Goal: Task Accomplishment & Management: Complete application form

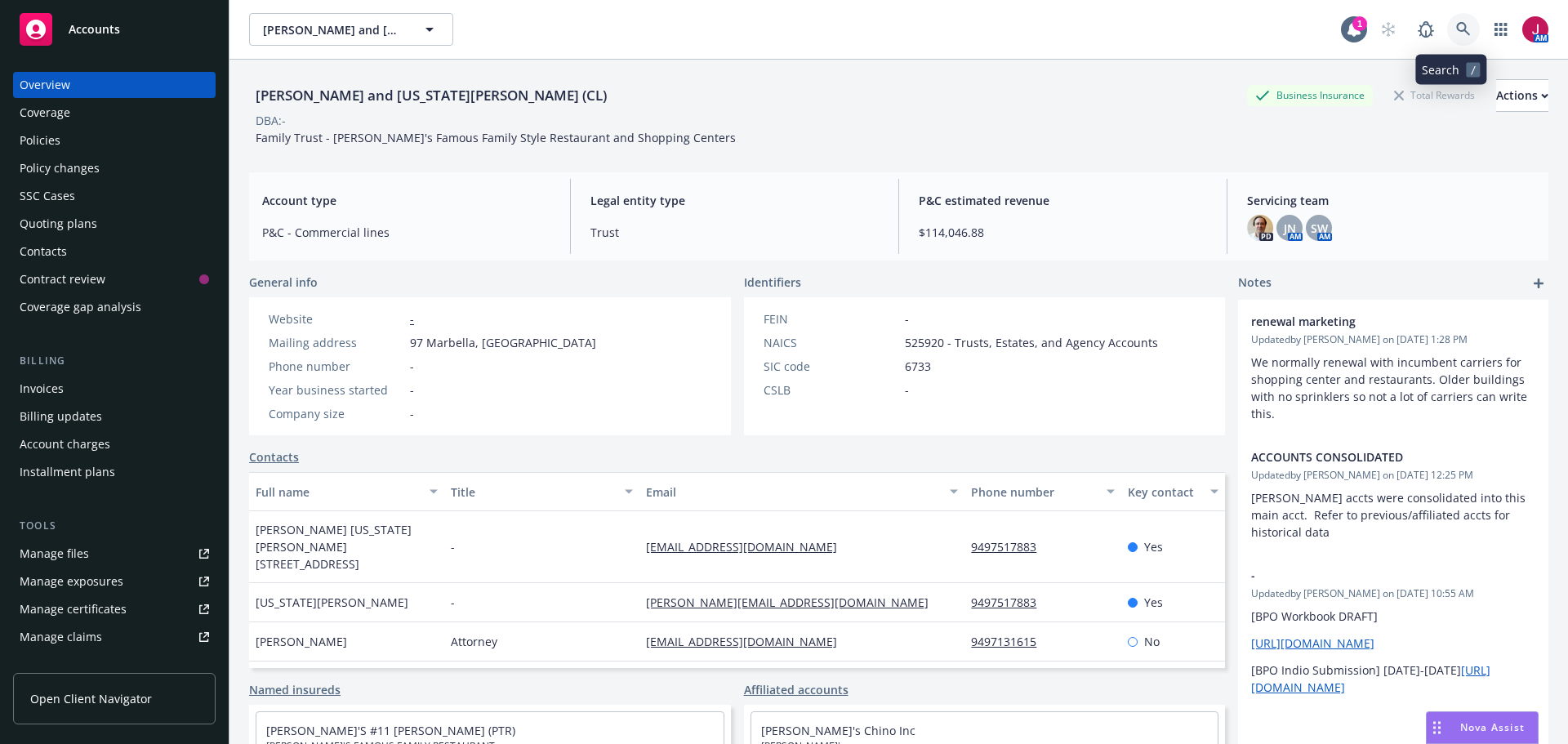
click at [1447, 30] on link at bounding box center [1463, 30] width 33 height 33
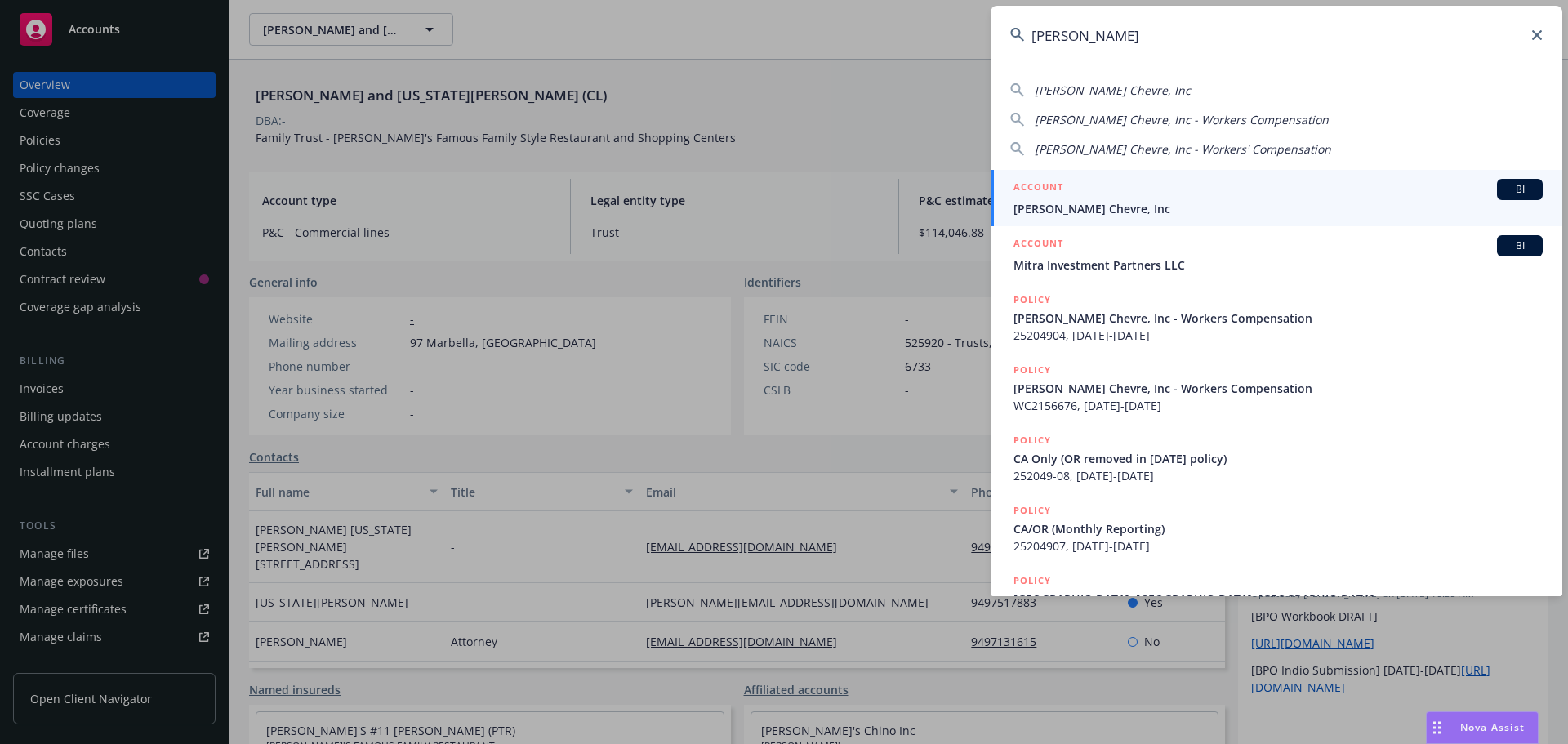
type input "laura chenel"
click at [1328, 195] on div "ACCOUNT BI" at bounding box center [1278, 189] width 529 height 21
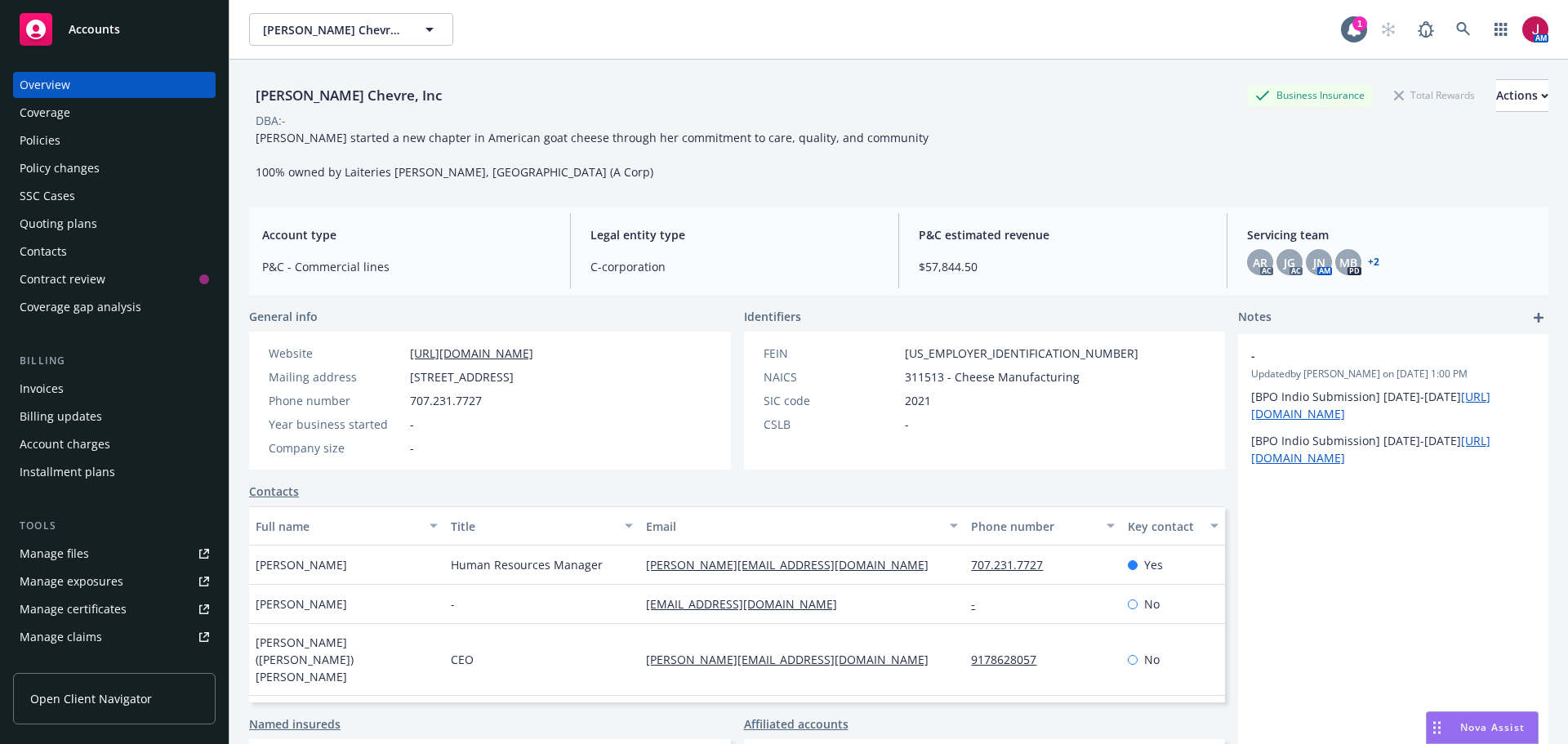
click at [79, 222] on div "Quoting plans" at bounding box center [58, 224] width 78 height 26
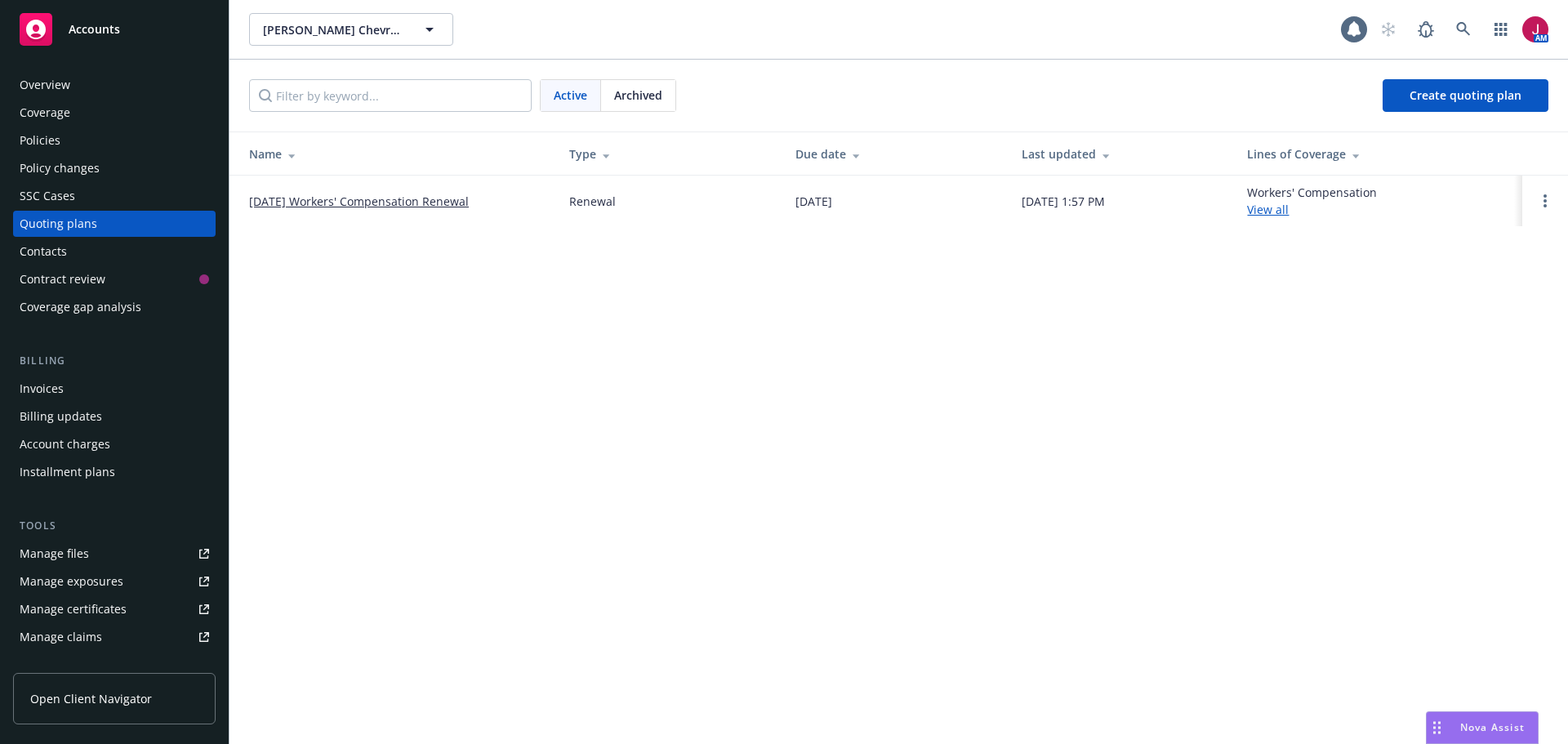
click at [435, 206] on link "[DATE] Workers' Compensation Renewal" at bounding box center [359, 201] width 220 height 17
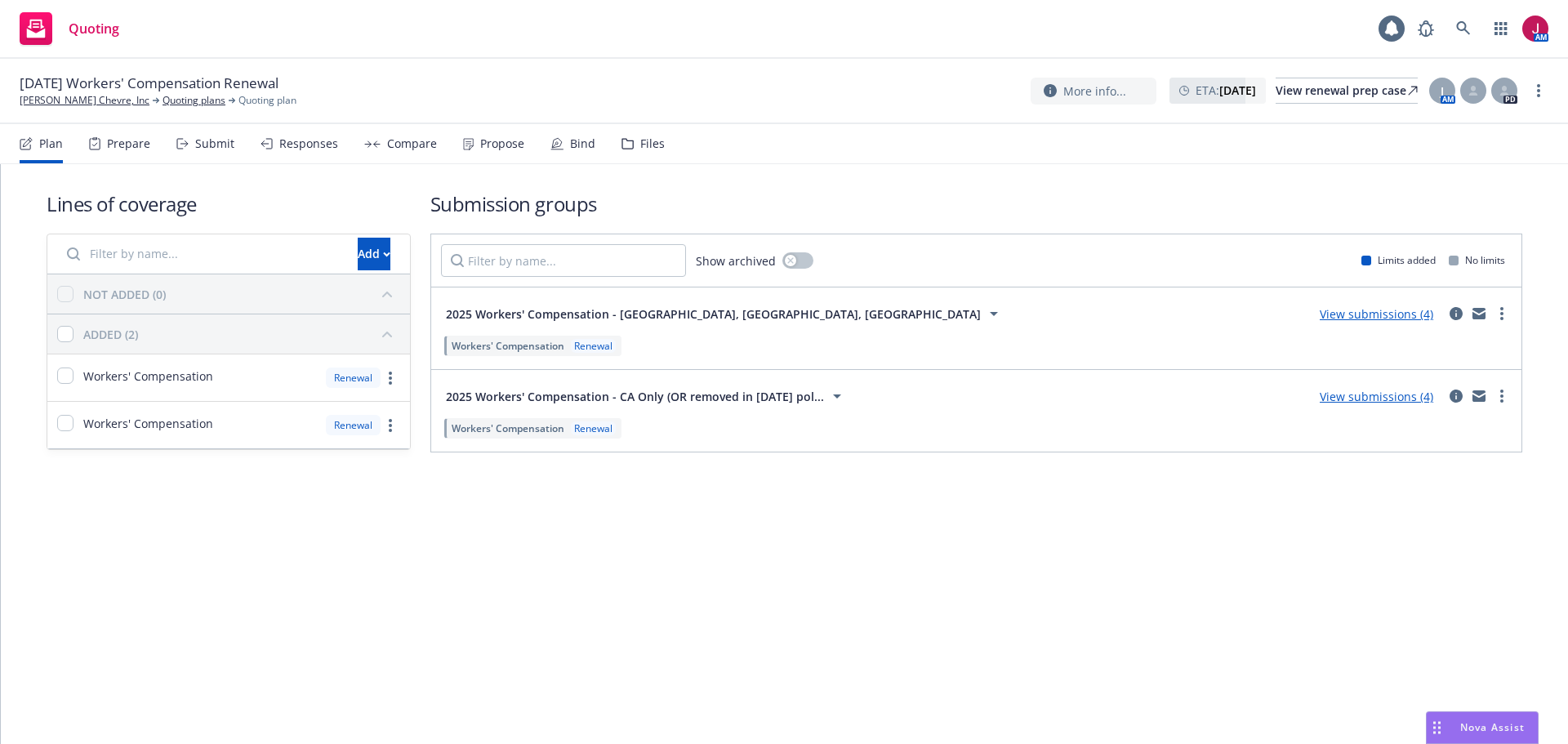
click at [206, 147] on div "Submit" at bounding box center [215, 144] width 39 height 13
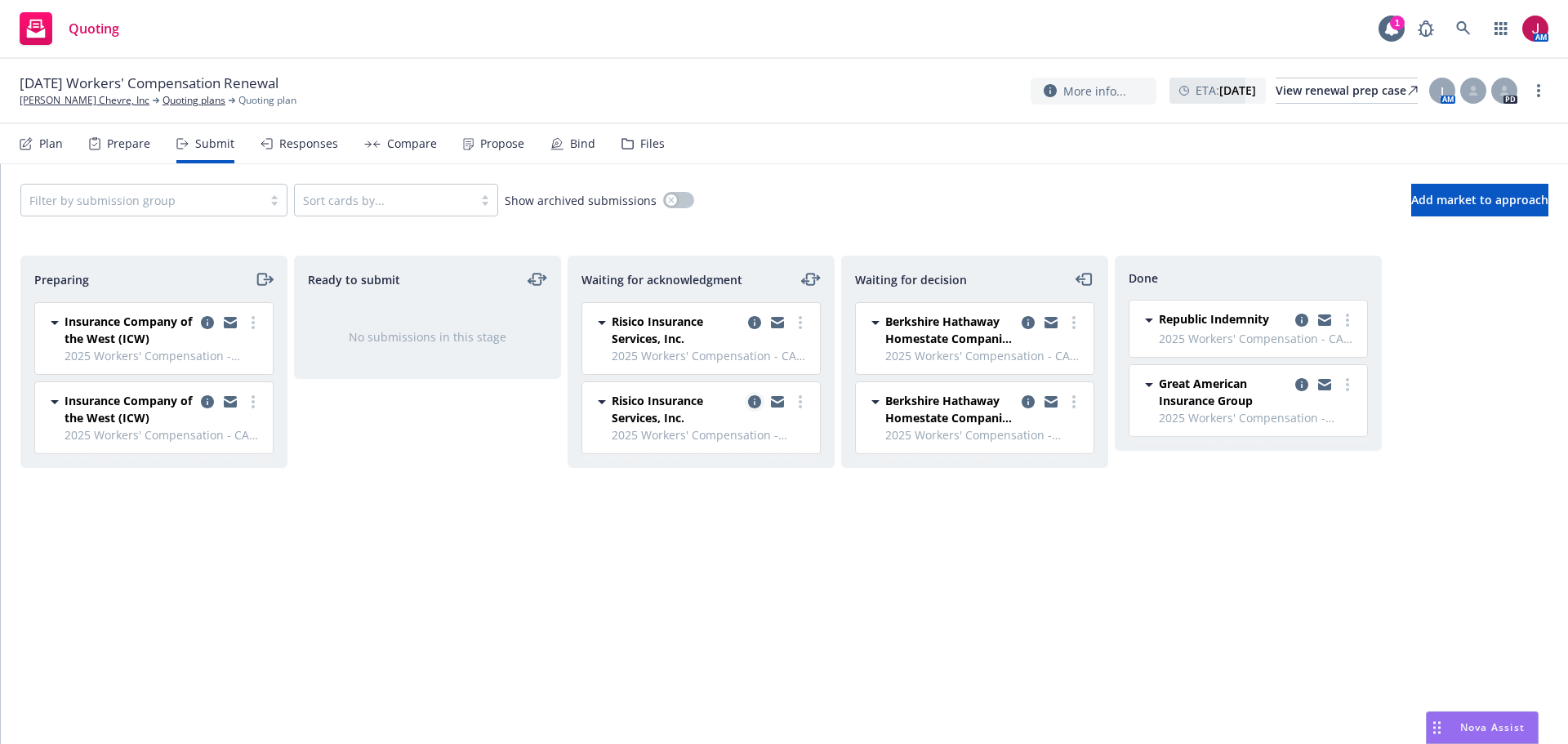
click at [754, 397] on icon "copy logging email" at bounding box center [754, 402] width 13 height 13
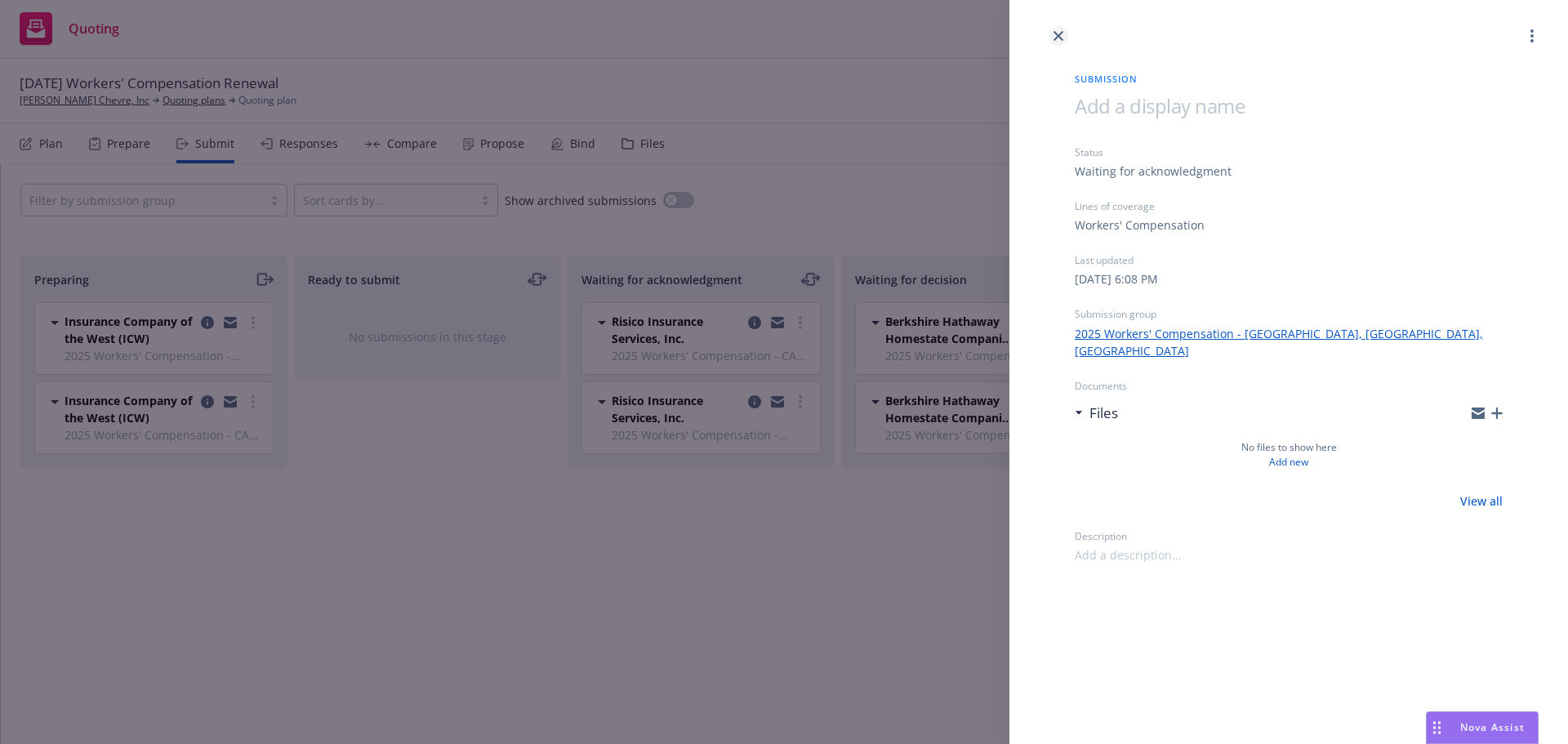
click at [1059, 37] on icon "close" at bounding box center [1058, 36] width 10 height 10
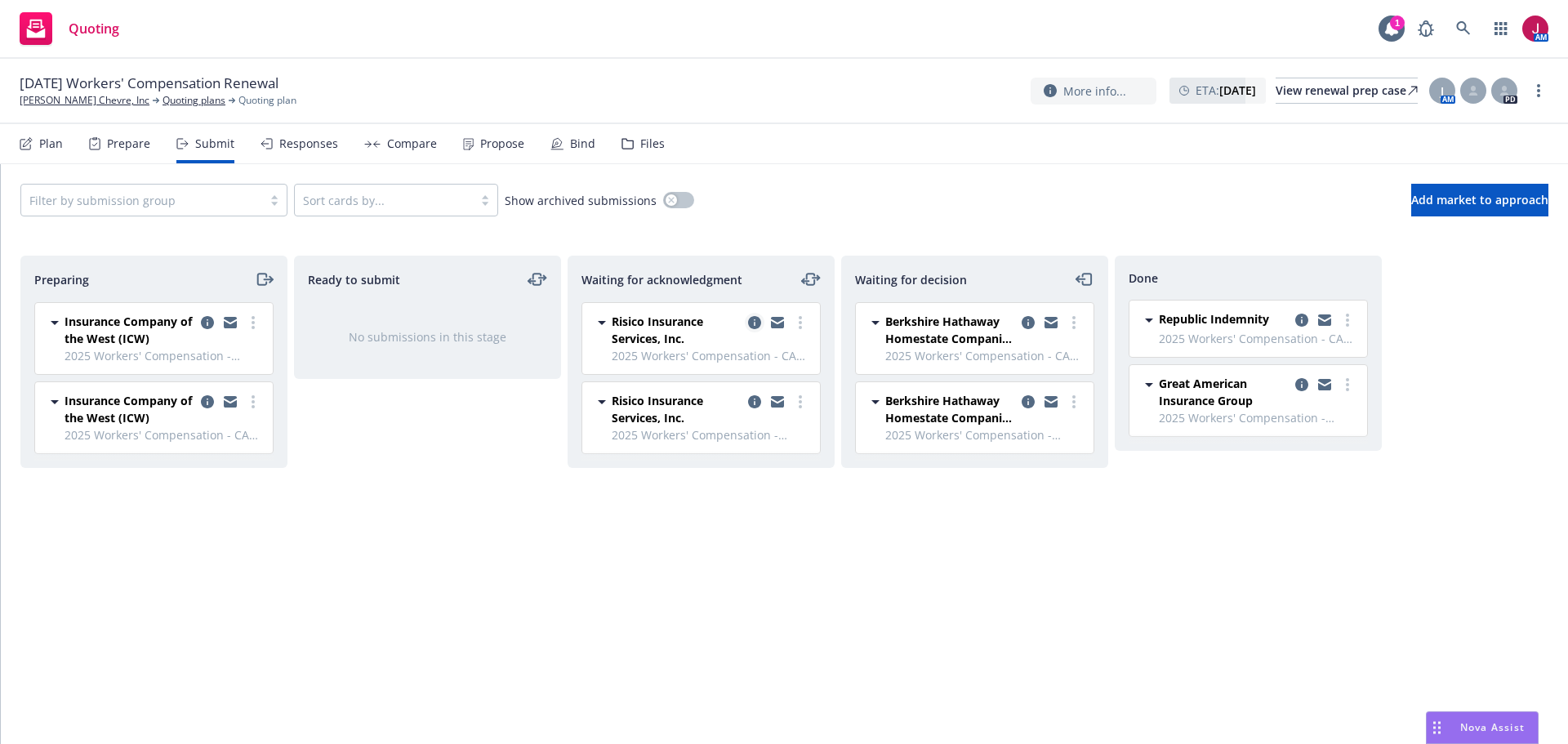
click at [750, 327] on icon "copy logging email" at bounding box center [754, 322] width 13 height 13
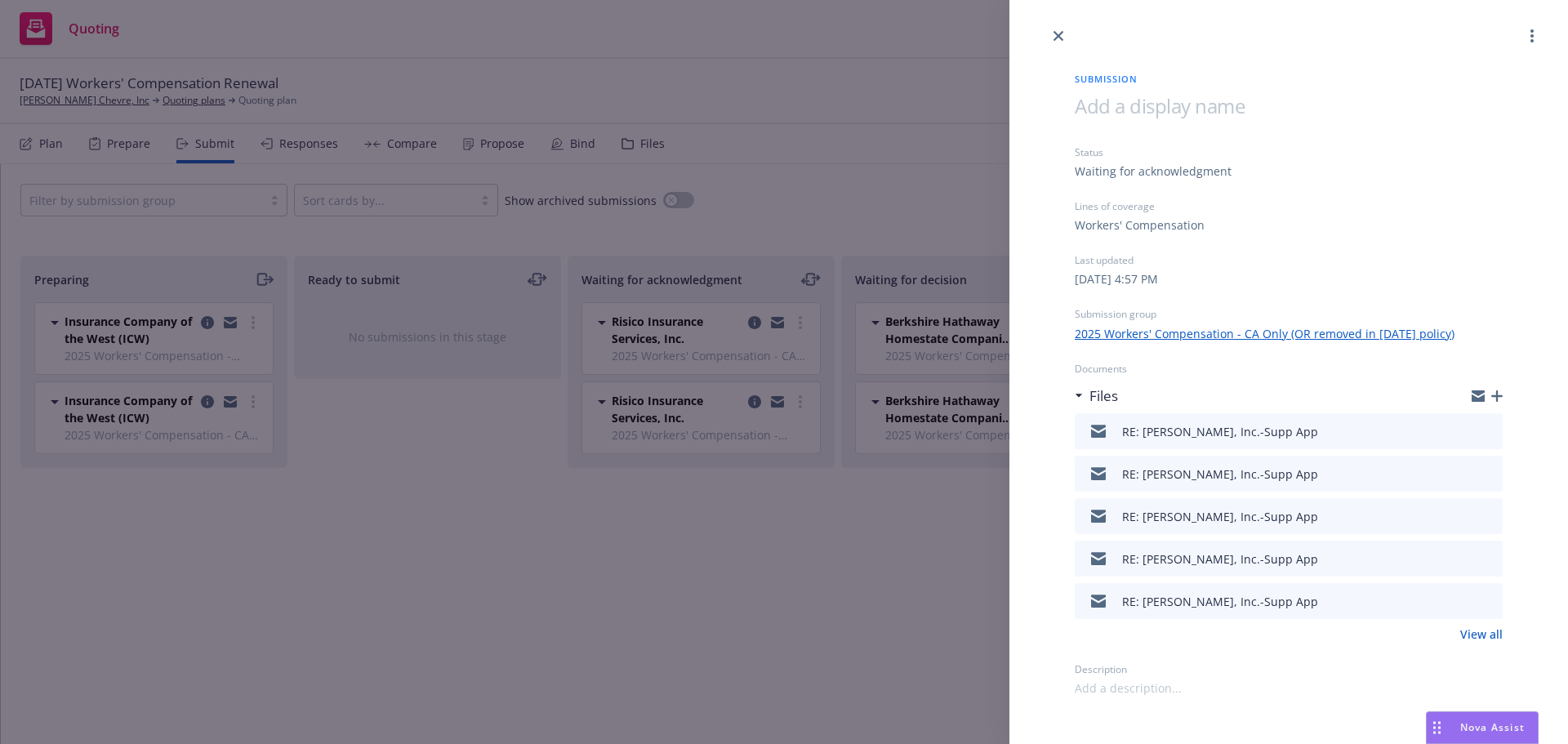
click at [1489, 637] on link "View all" at bounding box center [1481, 634] width 43 height 17
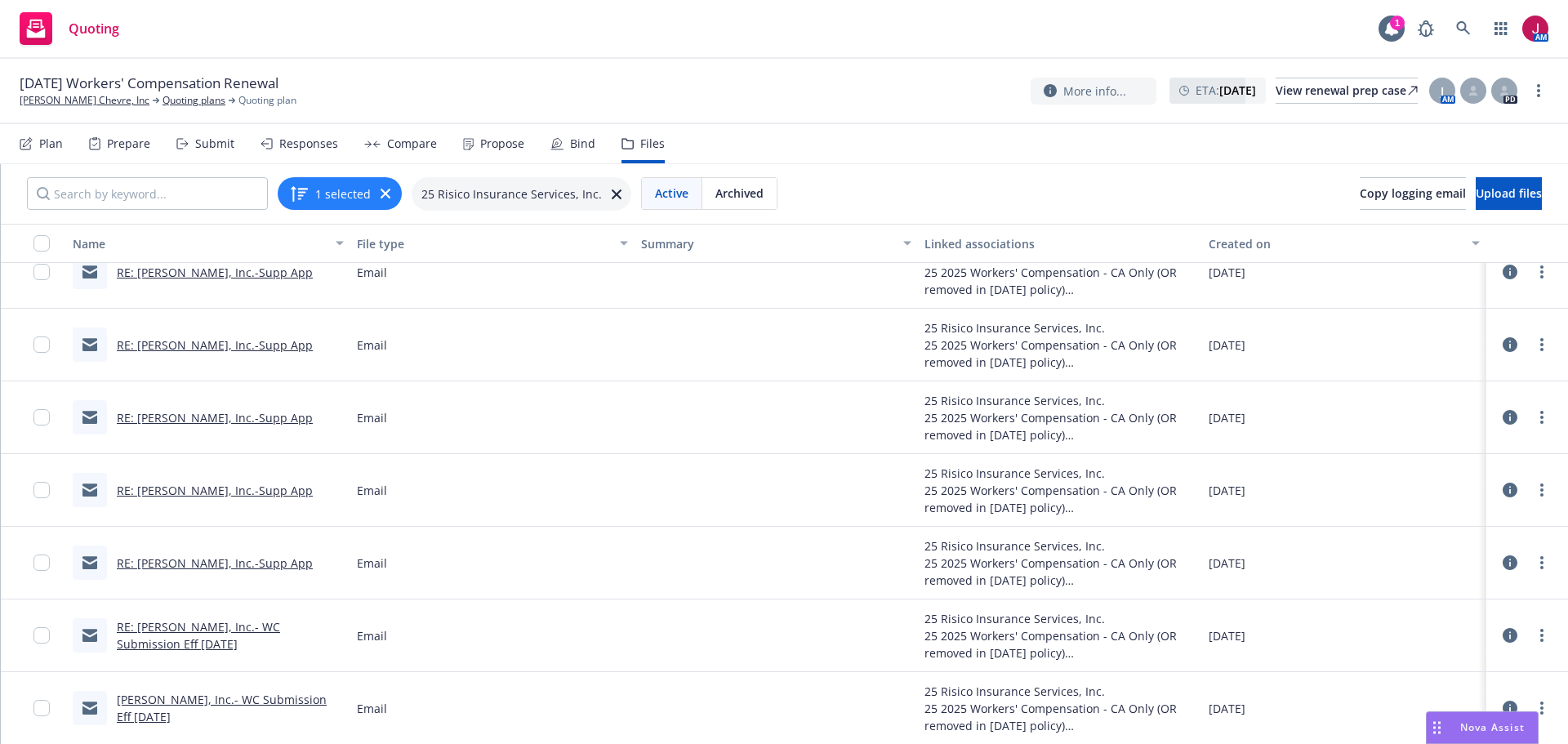
scroll to position [1, 0]
click at [197, 705] on link "[PERSON_NAME], Inc.- WC Submission Eff [DATE]" at bounding box center [221, 707] width 210 height 33
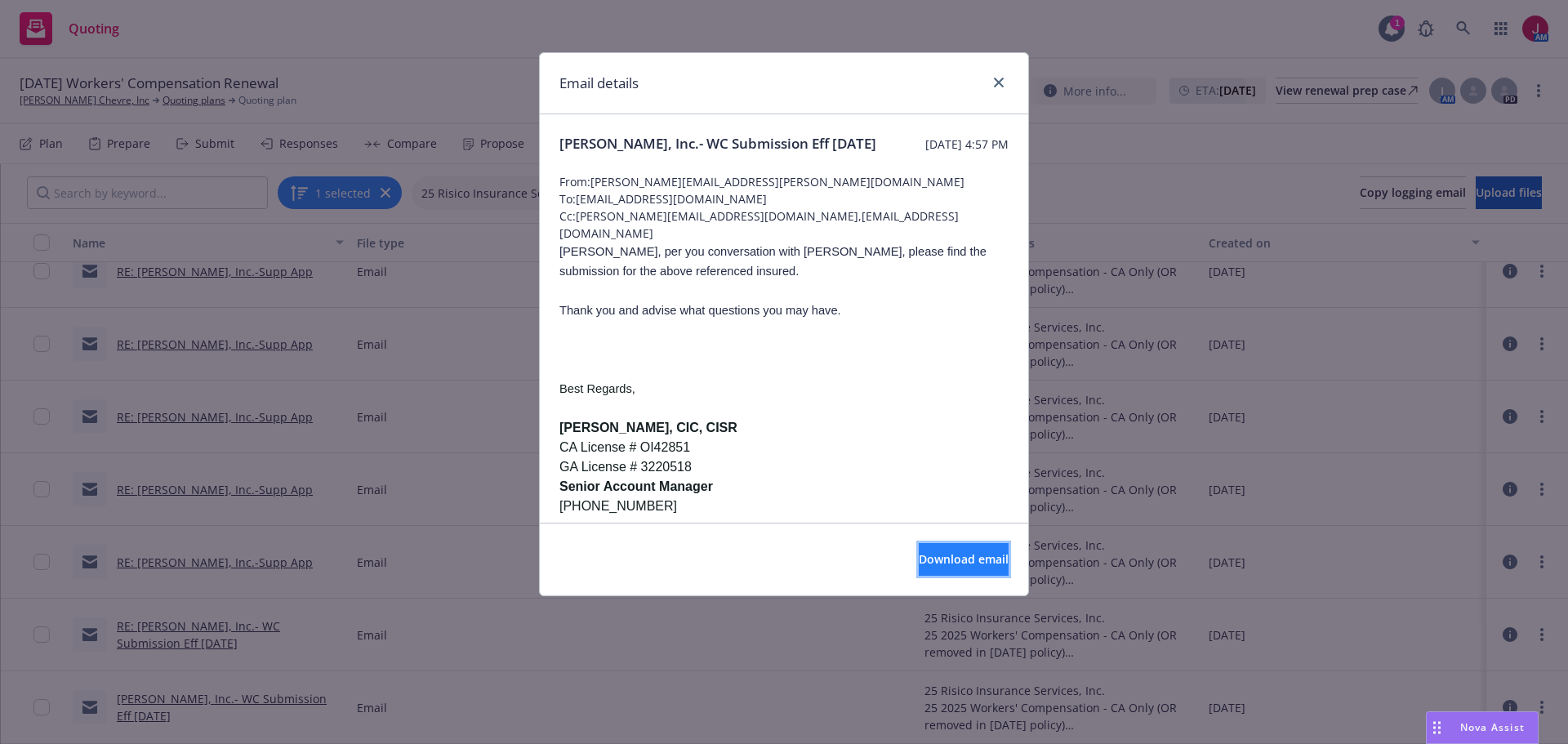
click at [928, 552] on span "Download email" at bounding box center [964, 559] width 90 height 16
click at [996, 86] on icon "close" at bounding box center [999, 83] width 10 height 10
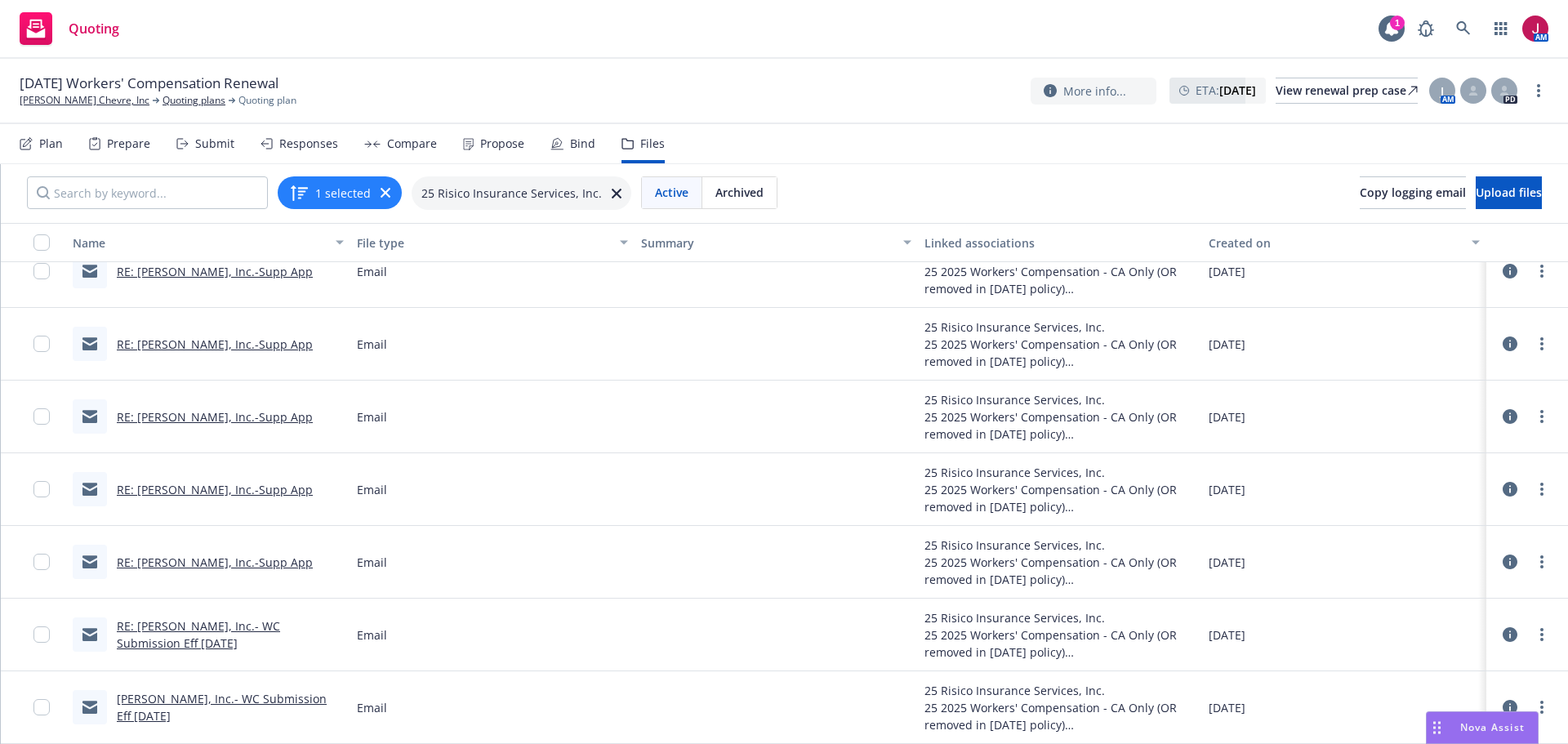
click at [294, 148] on div "Responses" at bounding box center [308, 144] width 59 height 13
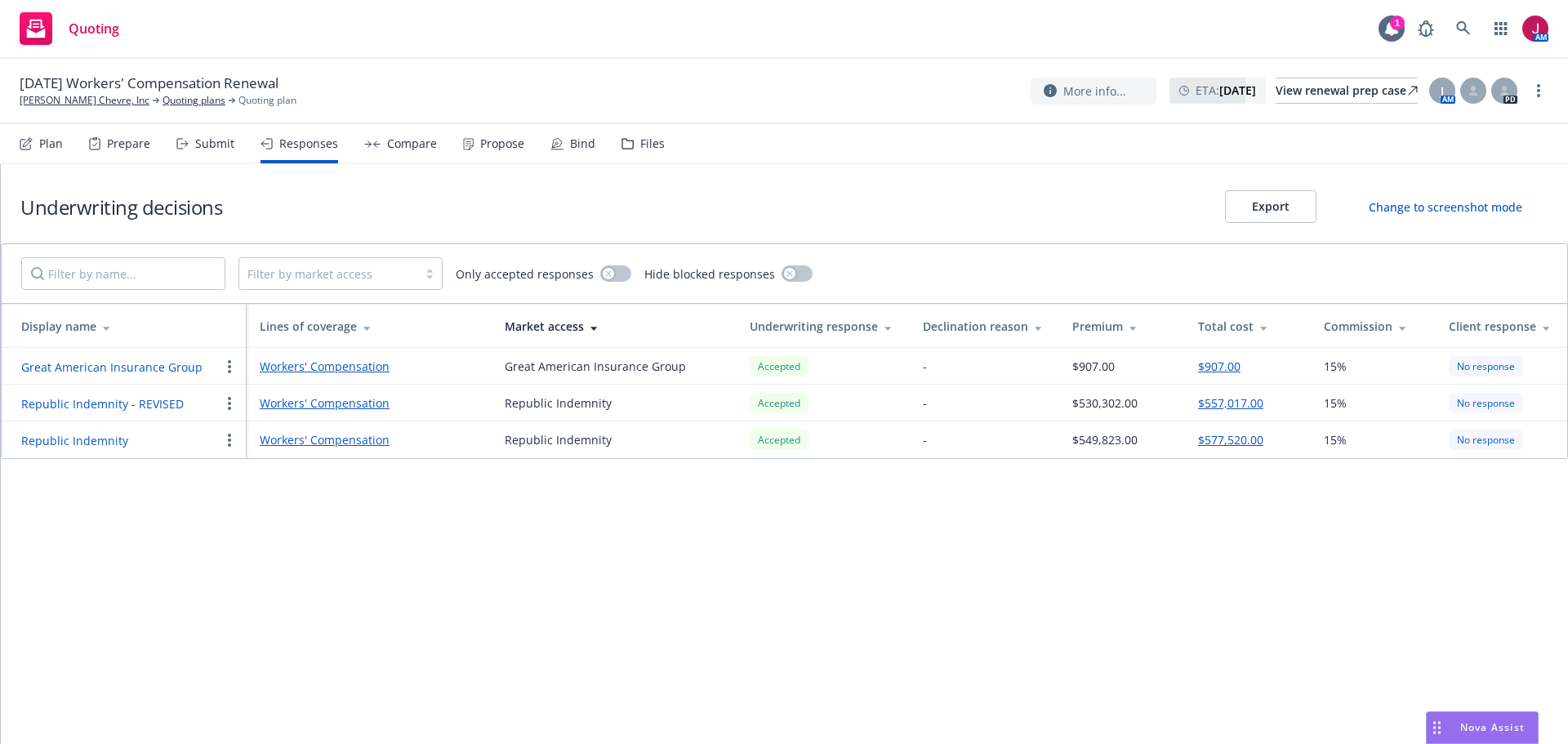
click at [213, 138] on div "Submit" at bounding box center [215, 144] width 39 height 13
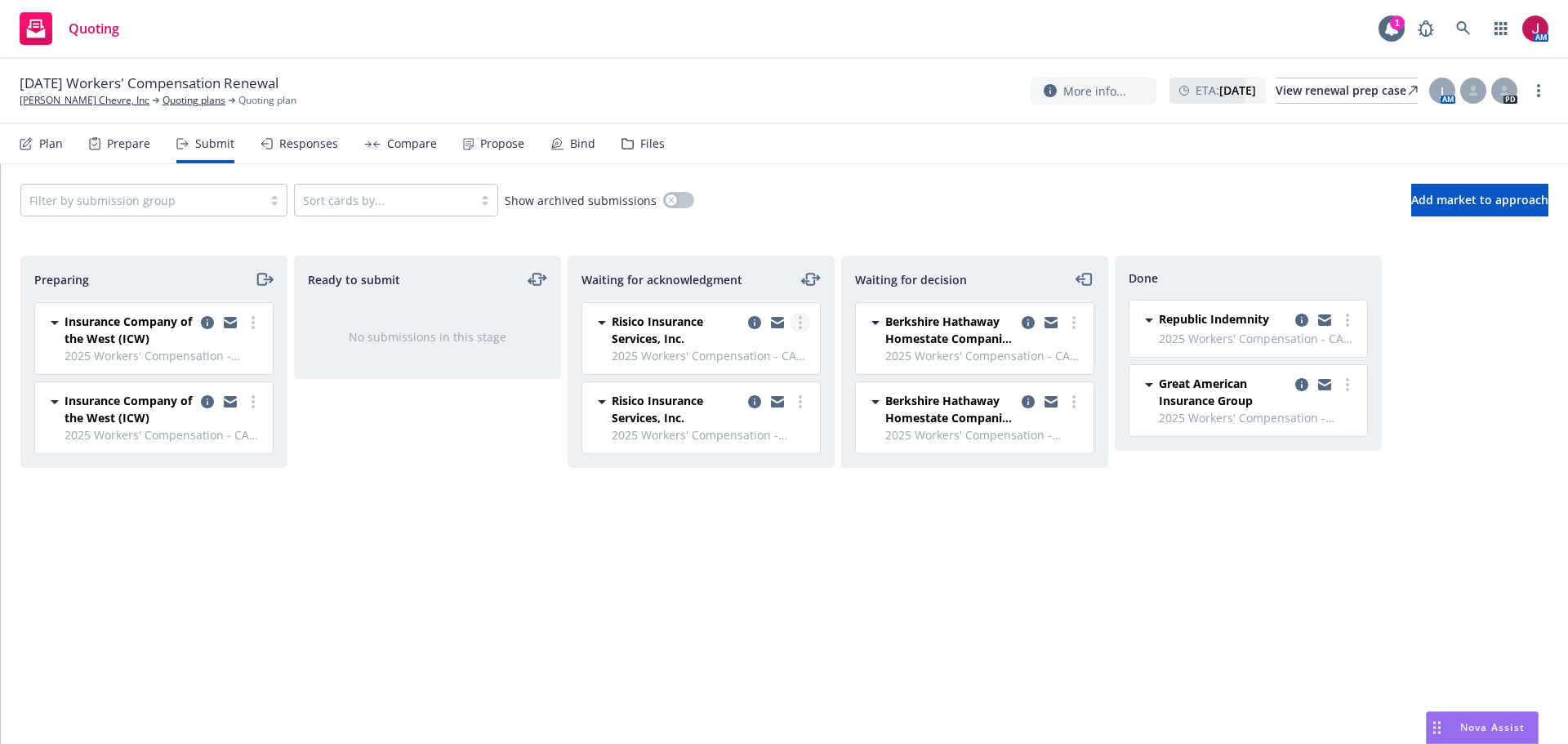
click at [799, 322] on circle "more" at bounding box center [800, 322] width 3 height 3
click at [772, 450] on span "Add accepted decision" at bounding box center [727, 454] width 163 height 16
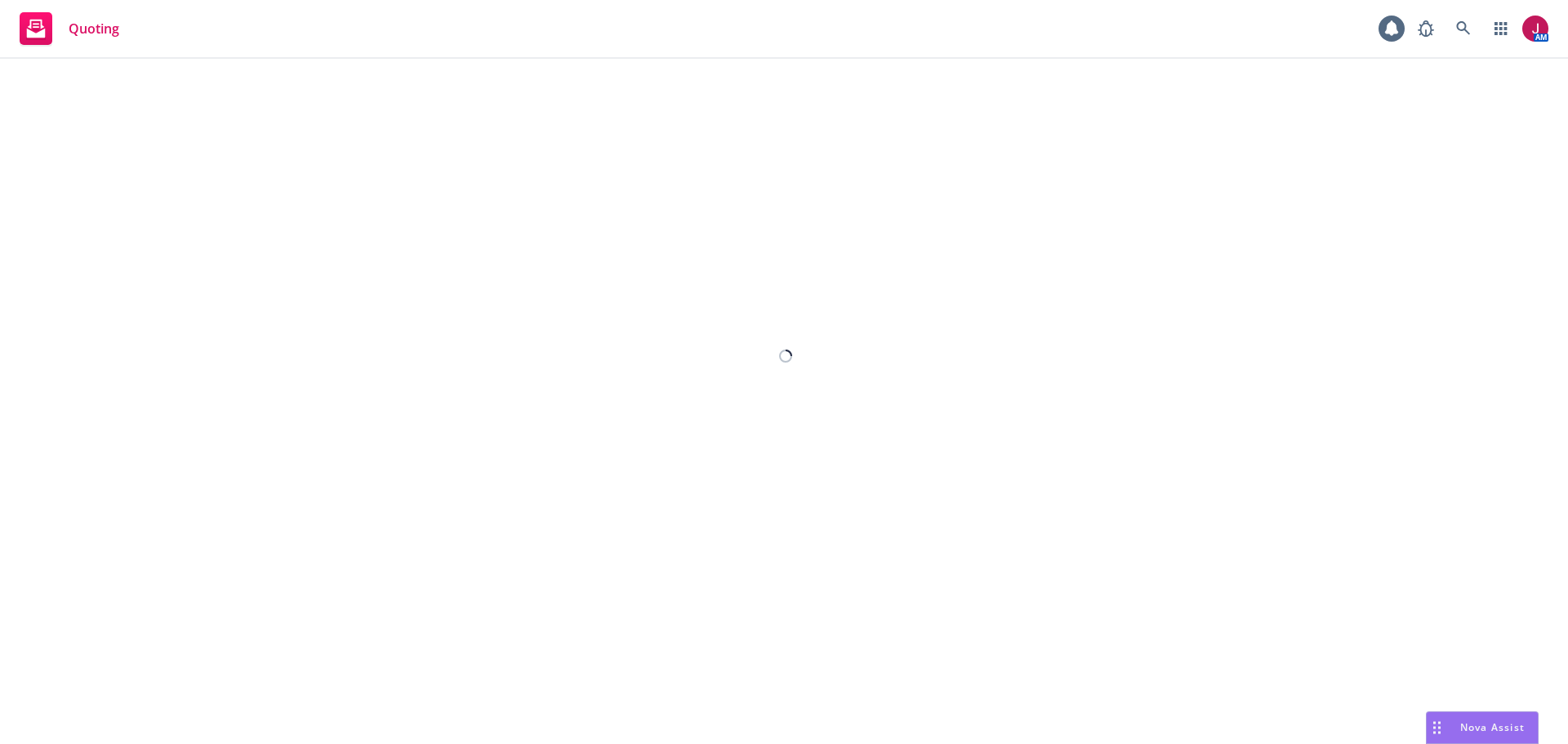
select select "12"
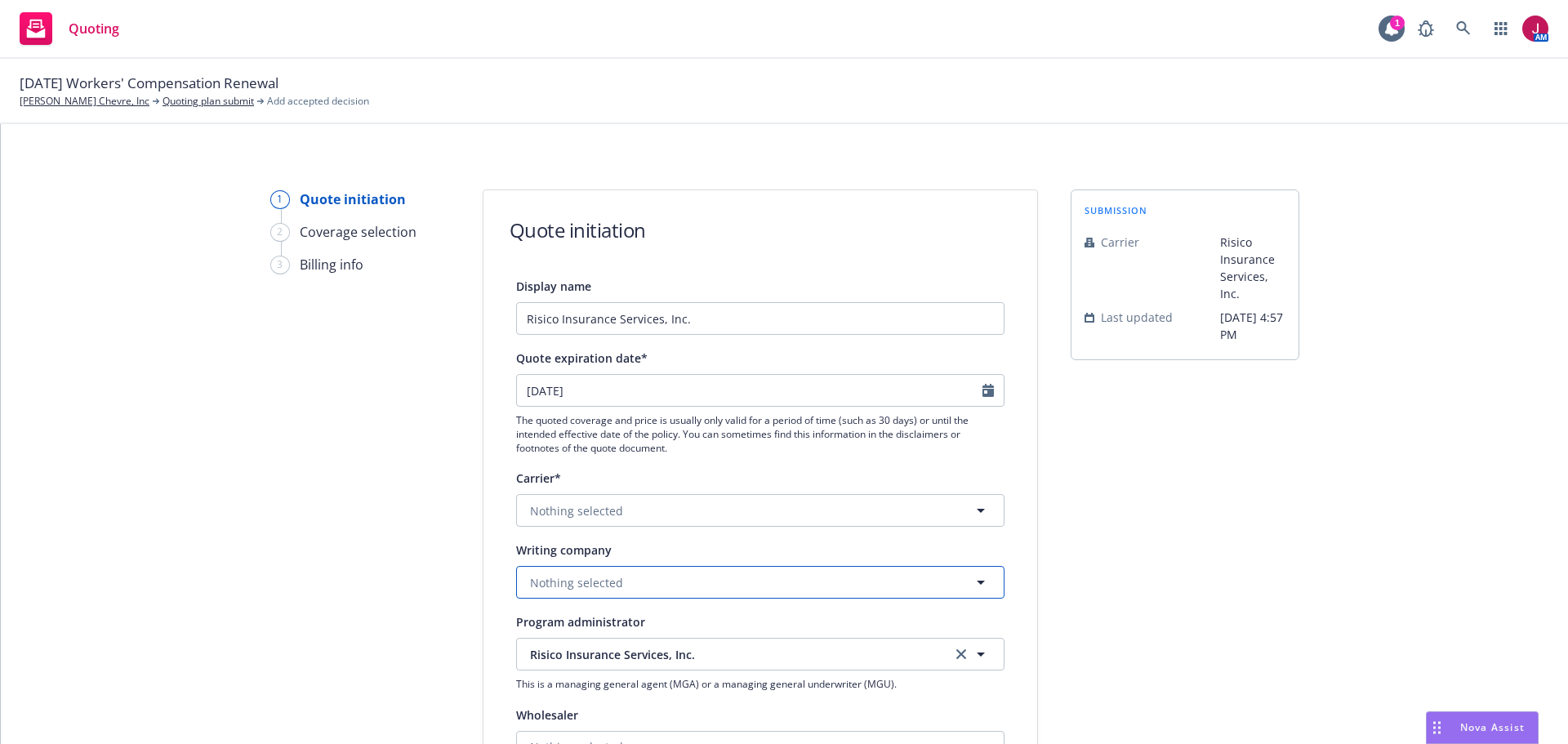
click at [744, 579] on button "Nothing selected" at bounding box center [759, 582] width 488 height 33
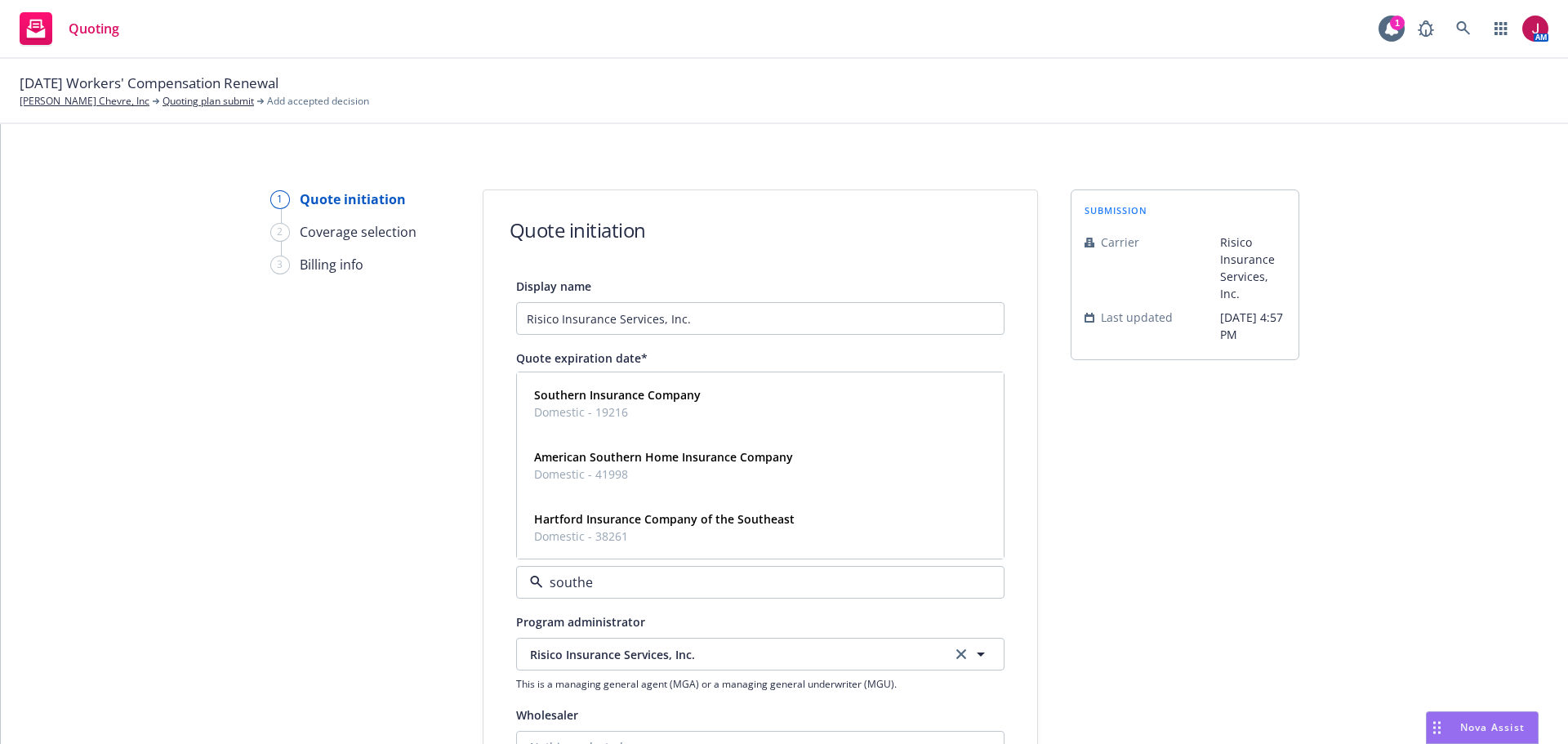
type input "[PERSON_NAME]"
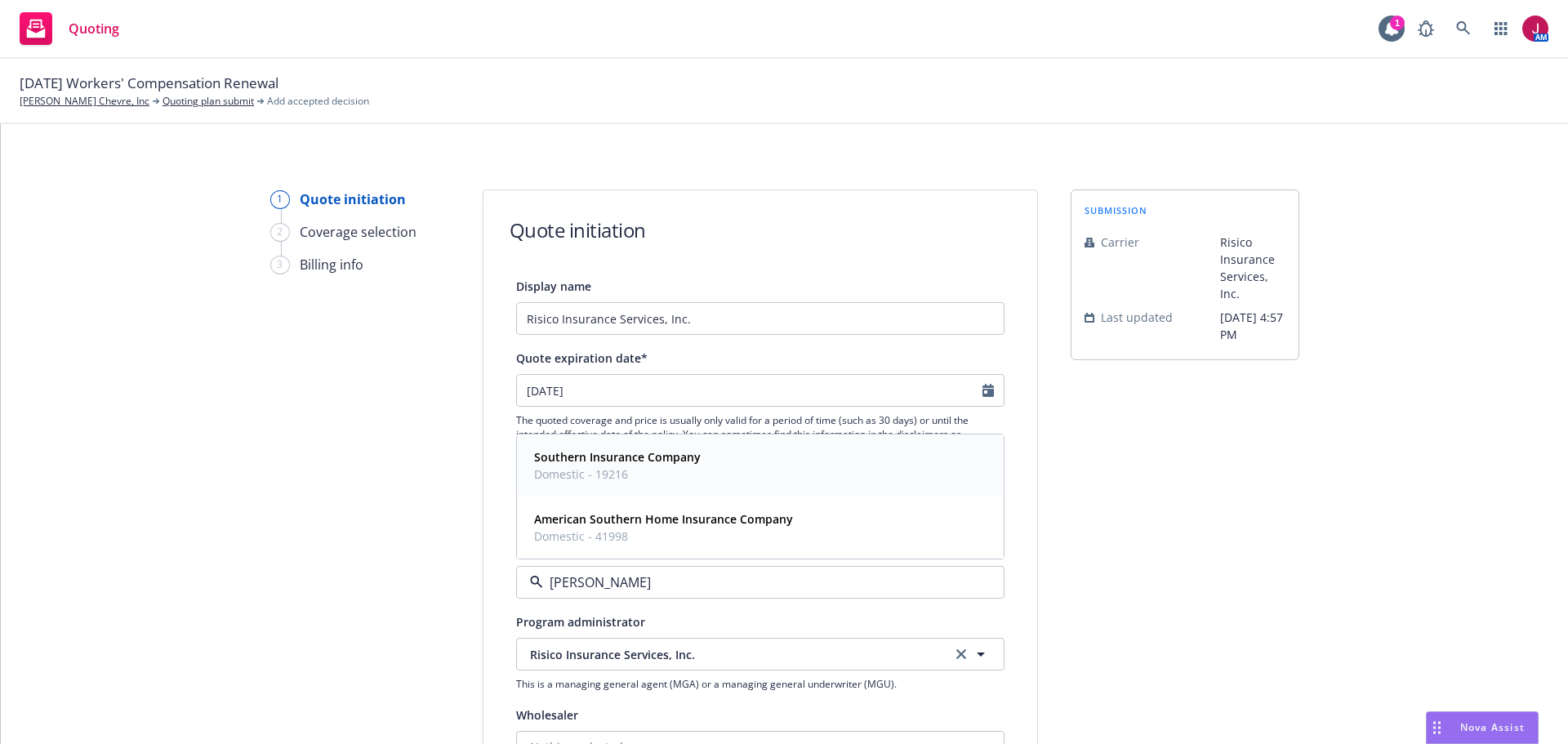
click at [626, 477] on span "Domestic - 19216" at bounding box center [617, 473] width 166 height 17
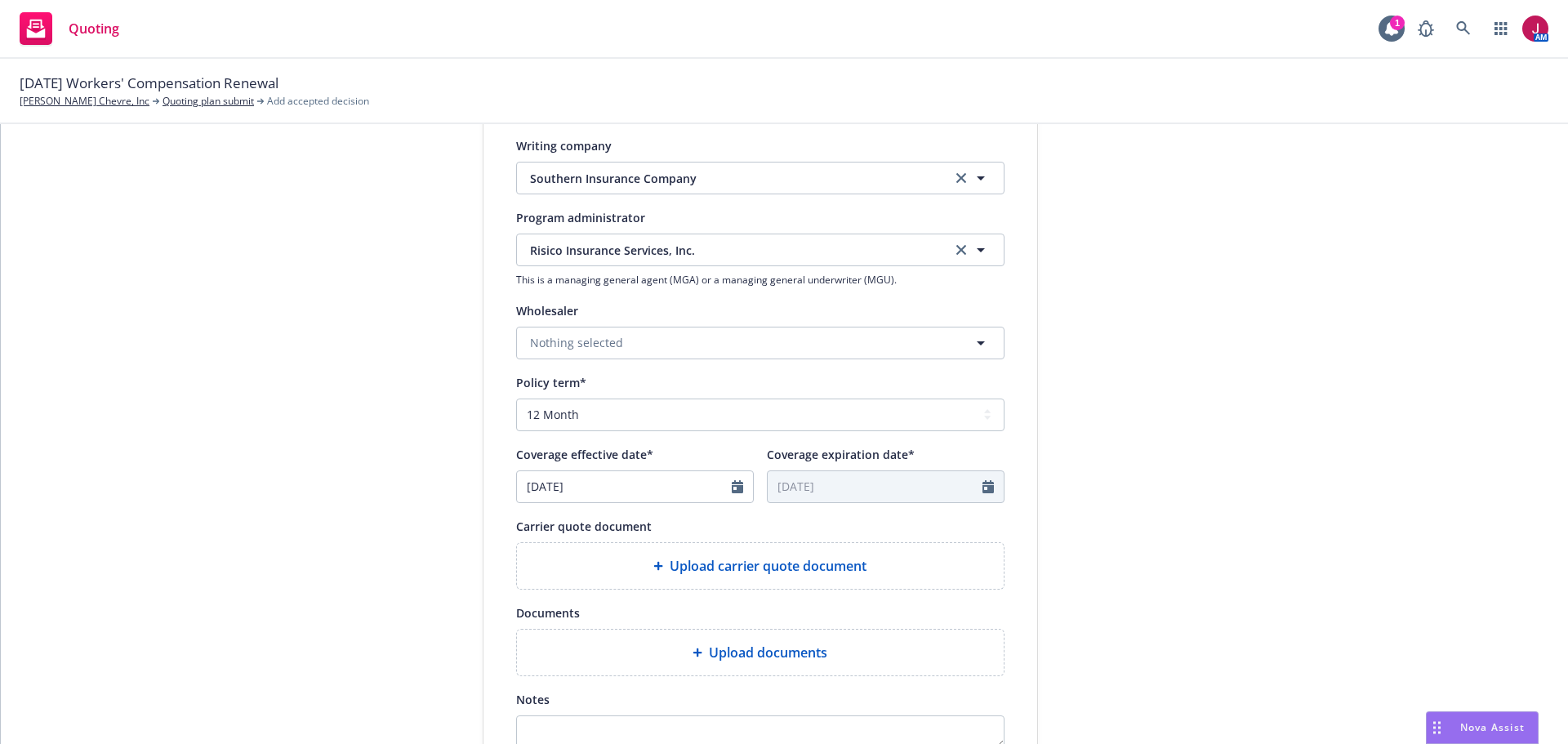
scroll to position [463, 0]
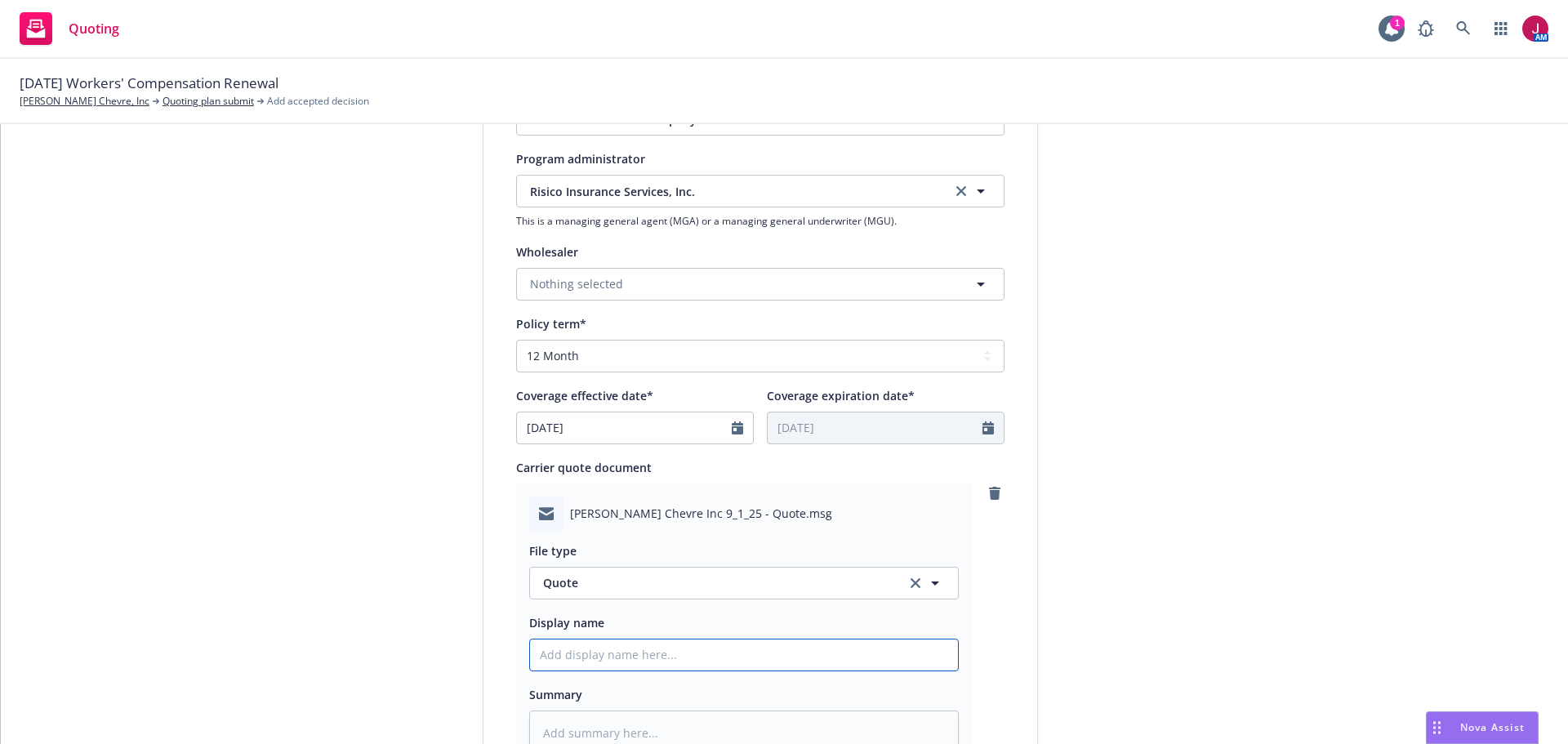
click at [694, 668] on input "Display name" at bounding box center [744, 655] width 428 height 31
type textarea "x"
type input "2"
type textarea "x"
type input "25"
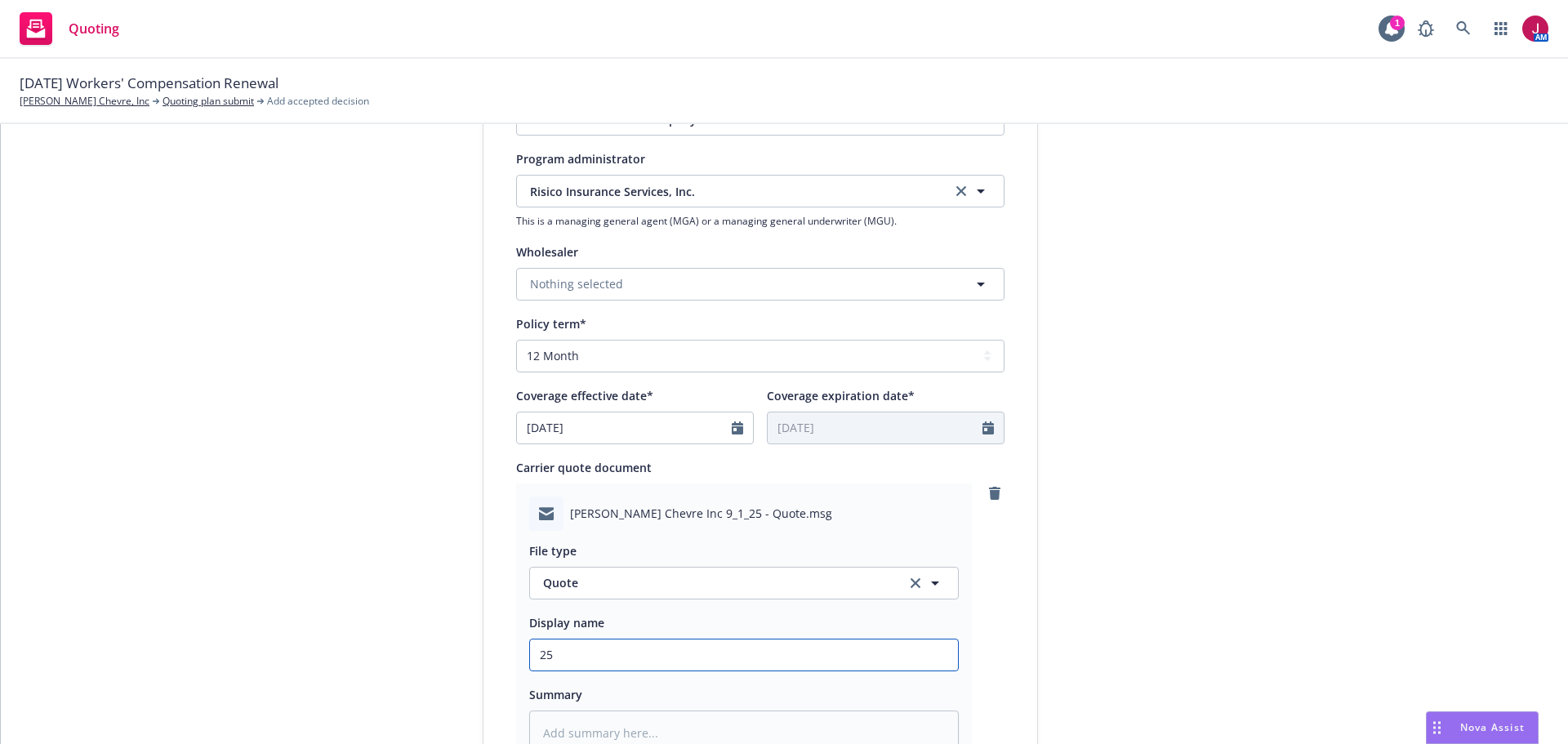
type textarea "x"
type input "25-"
type textarea "x"
type input "25-2"
type textarea "x"
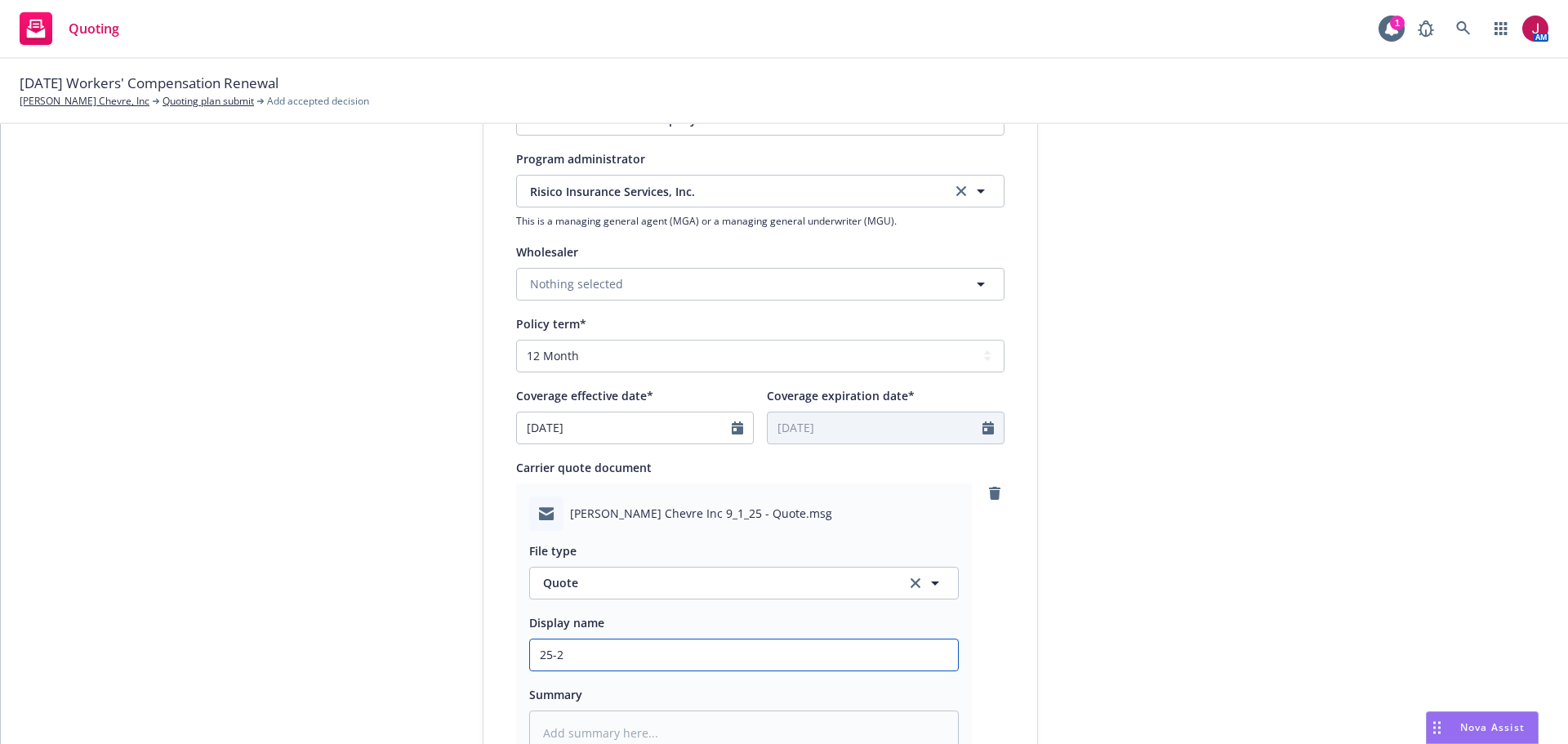
type input "25-26"
type textarea "x"
type input "25-26"
type textarea "x"
type input "25-26 W"
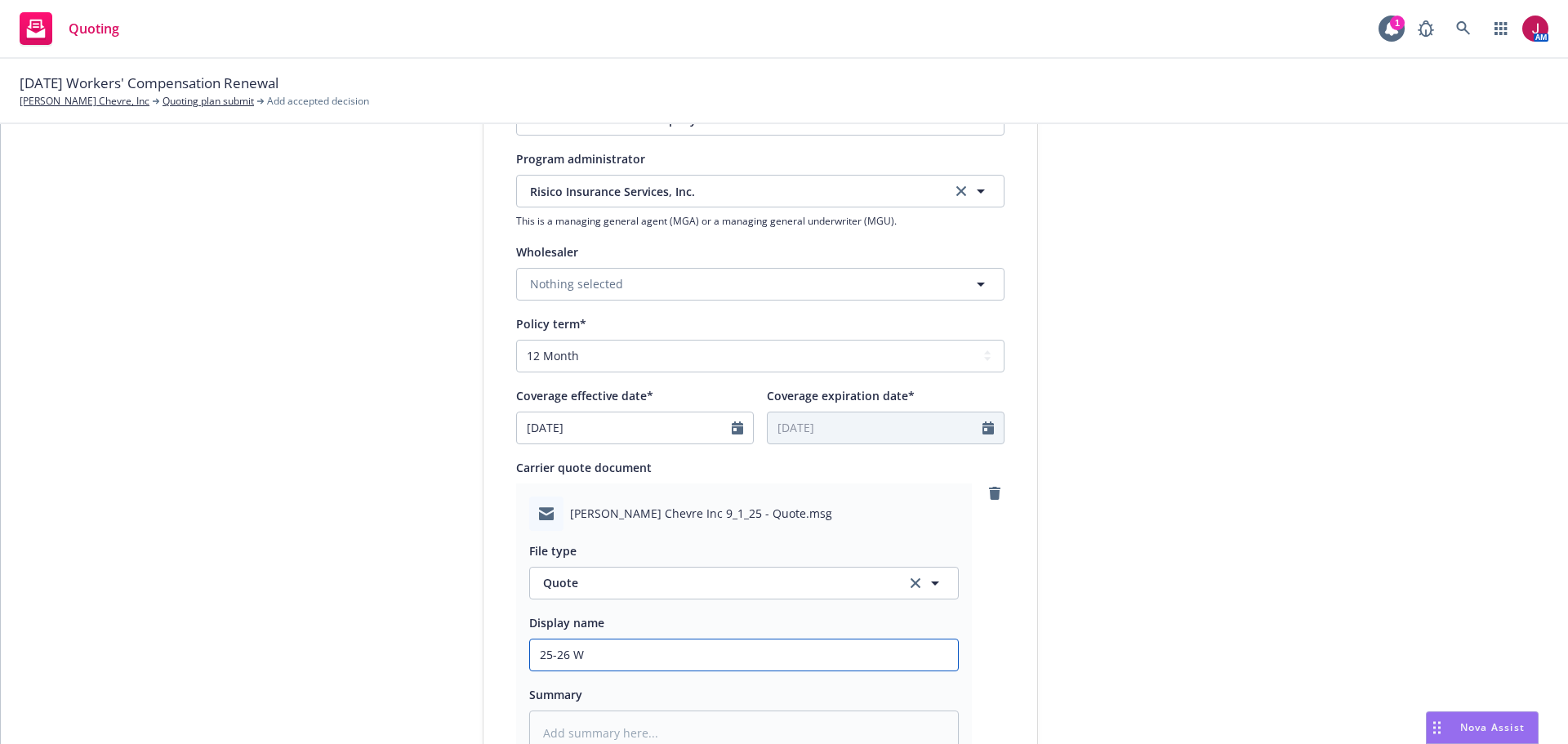
type textarea "x"
type input "25-26 WC"
type textarea "x"
type input "25-26 WC"
type textarea "x"
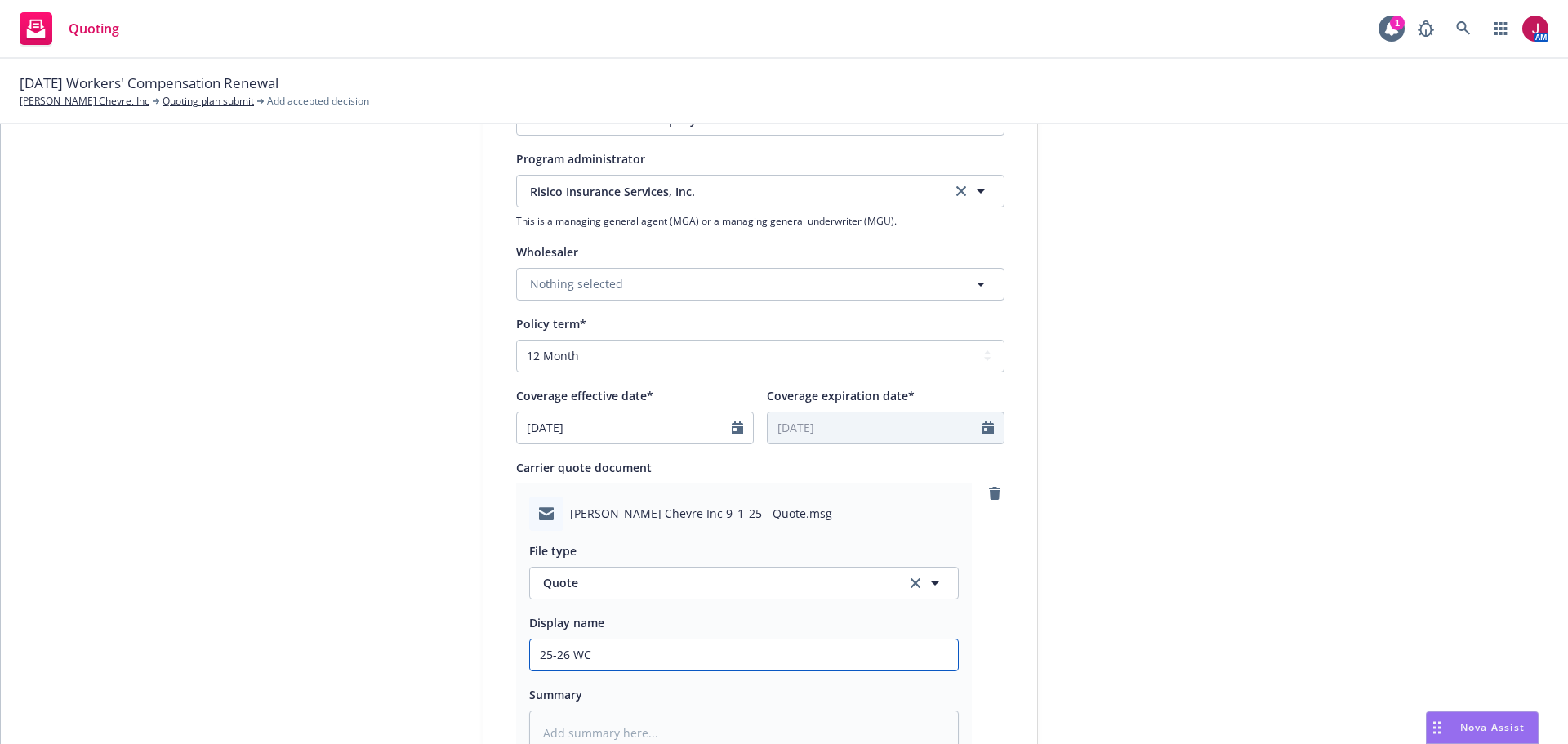
type input "25-26 WC -"
type textarea "x"
type input "25-26 WC -"
type textarea "x"
type input "25-26 WC - C"
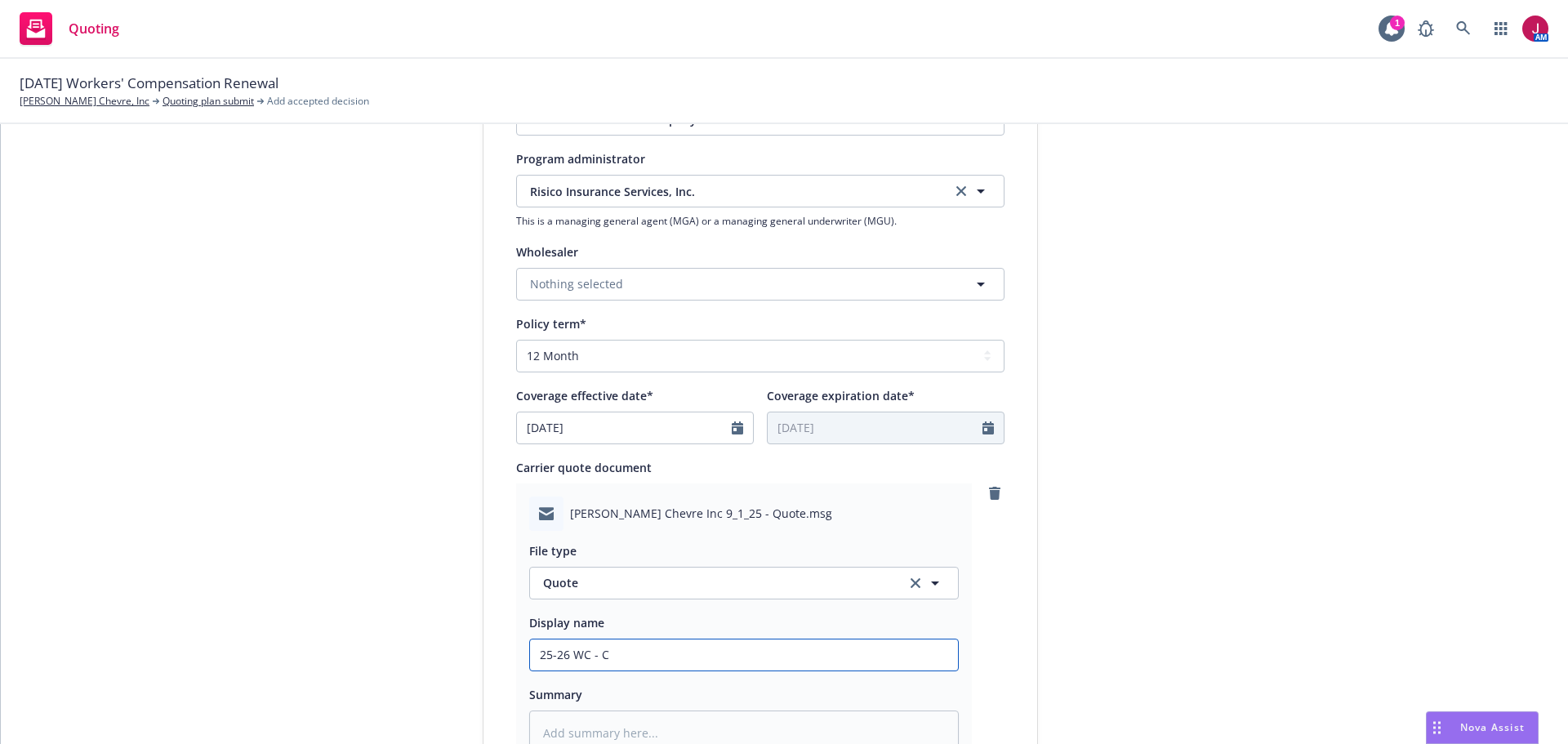
type textarea "x"
type input "25-26 WC - [GEOGRAPHIC_DATA]"
type textarea "x"
type input "25-26 WC - [GEOGRAPHIC_DATA]"
type textarea "x"
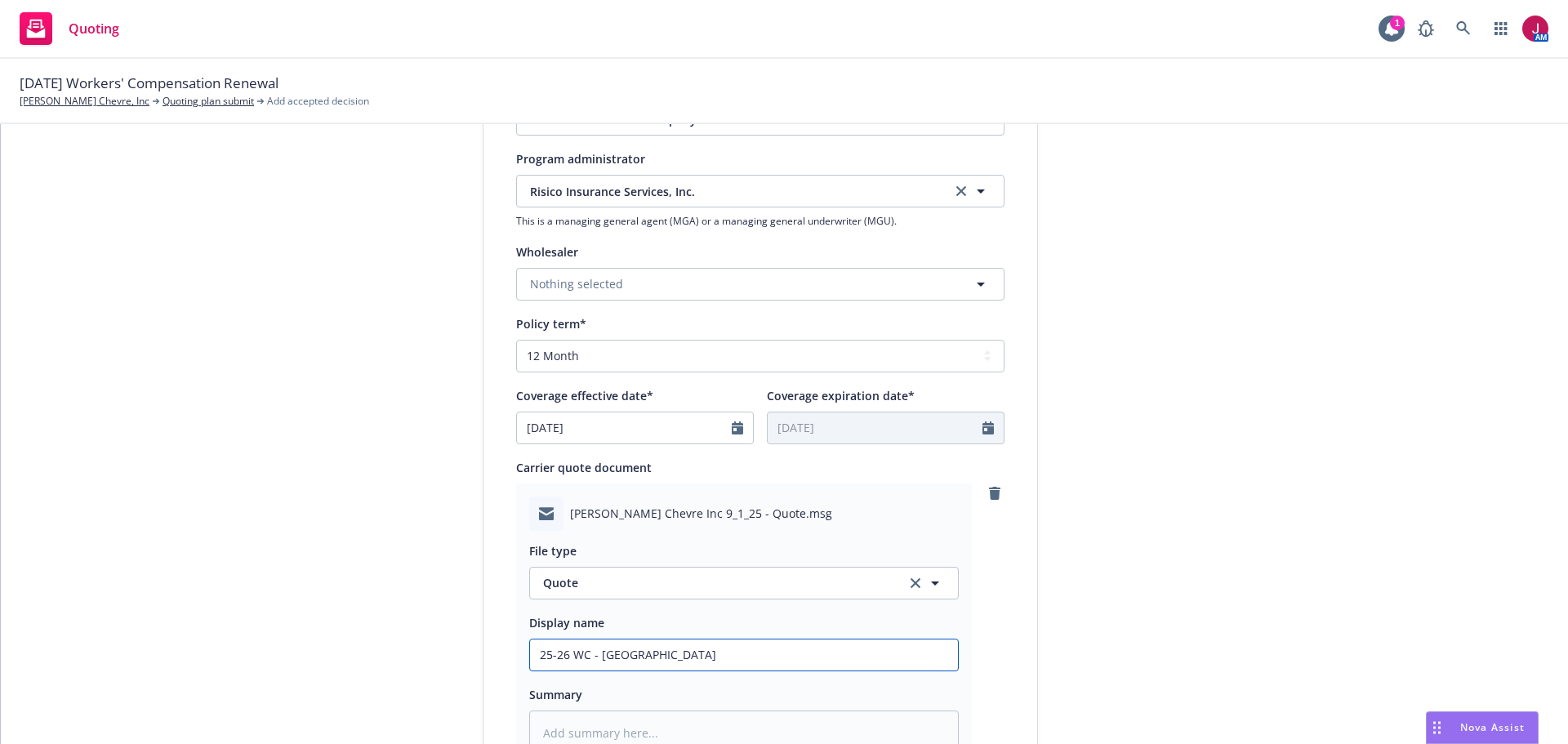
type input "25-26 WC - CA O"
type textarea "x"
type input "25-26 WC - CA ON"
type textarea "x"
type input "25-26 WC - CA ONL"
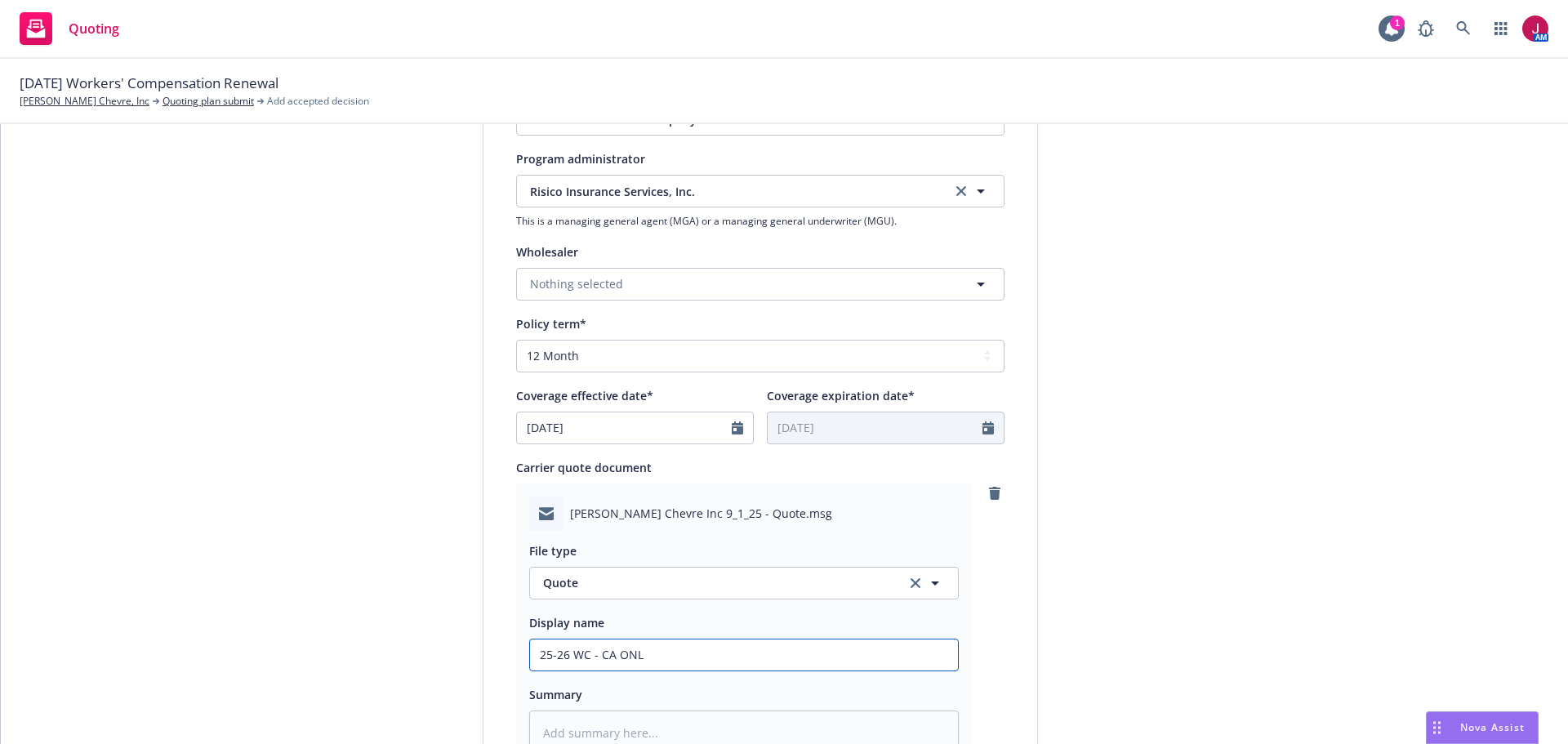
type textarea "x"
type input "25-26 WC - [GEOGRAPHIC_DATA] ONLY"
type textarea "x"
type input "25-26 WC - [GEOGRAPHIC_DATA] ONLY"
type textarea "x"
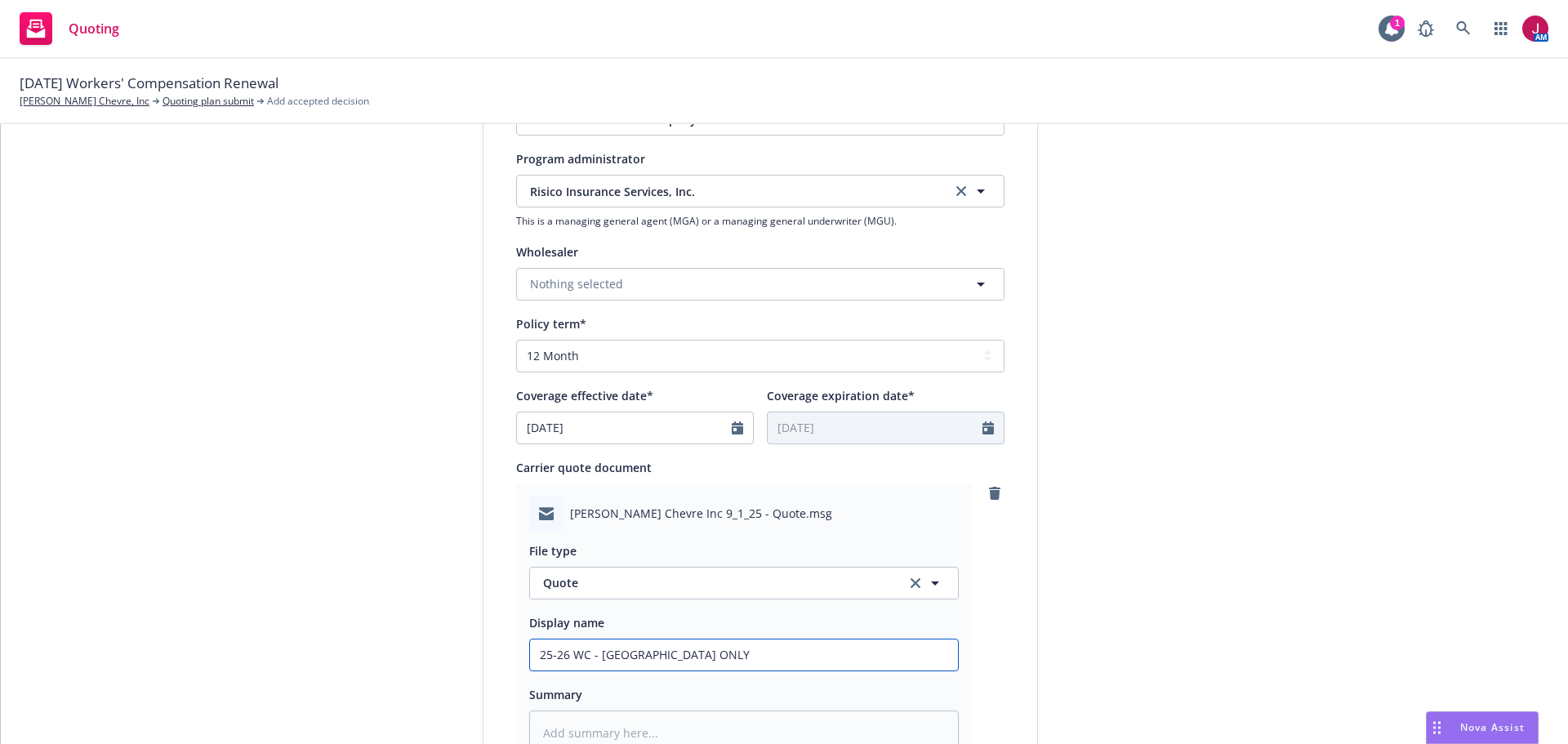
type input "25-26 WC - [GEOGRAPHIC_DATA] ONLY -"
type textarea "x"
type input "25-26 WC - [GEOGRAPHIC_DATA] ONLY -"
type textarea "x"
type input "25-26 WC - CA ONLY - R"
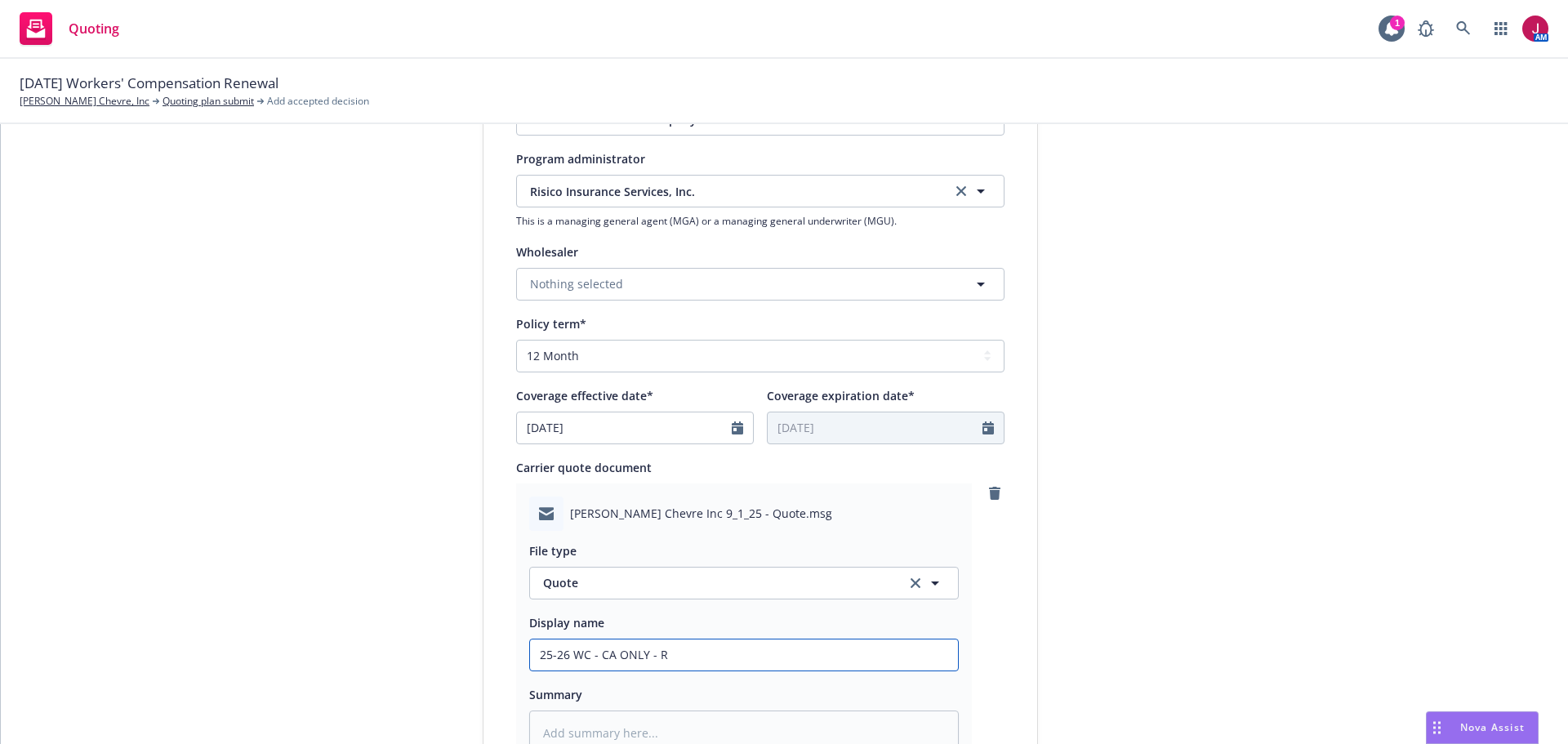
type textarea "x"
type input "25-26 WC - CA ONLY - Ri"
type textarea "x"
type input "25-26 WC - CA ONLY - Ris"
type textarea "x"
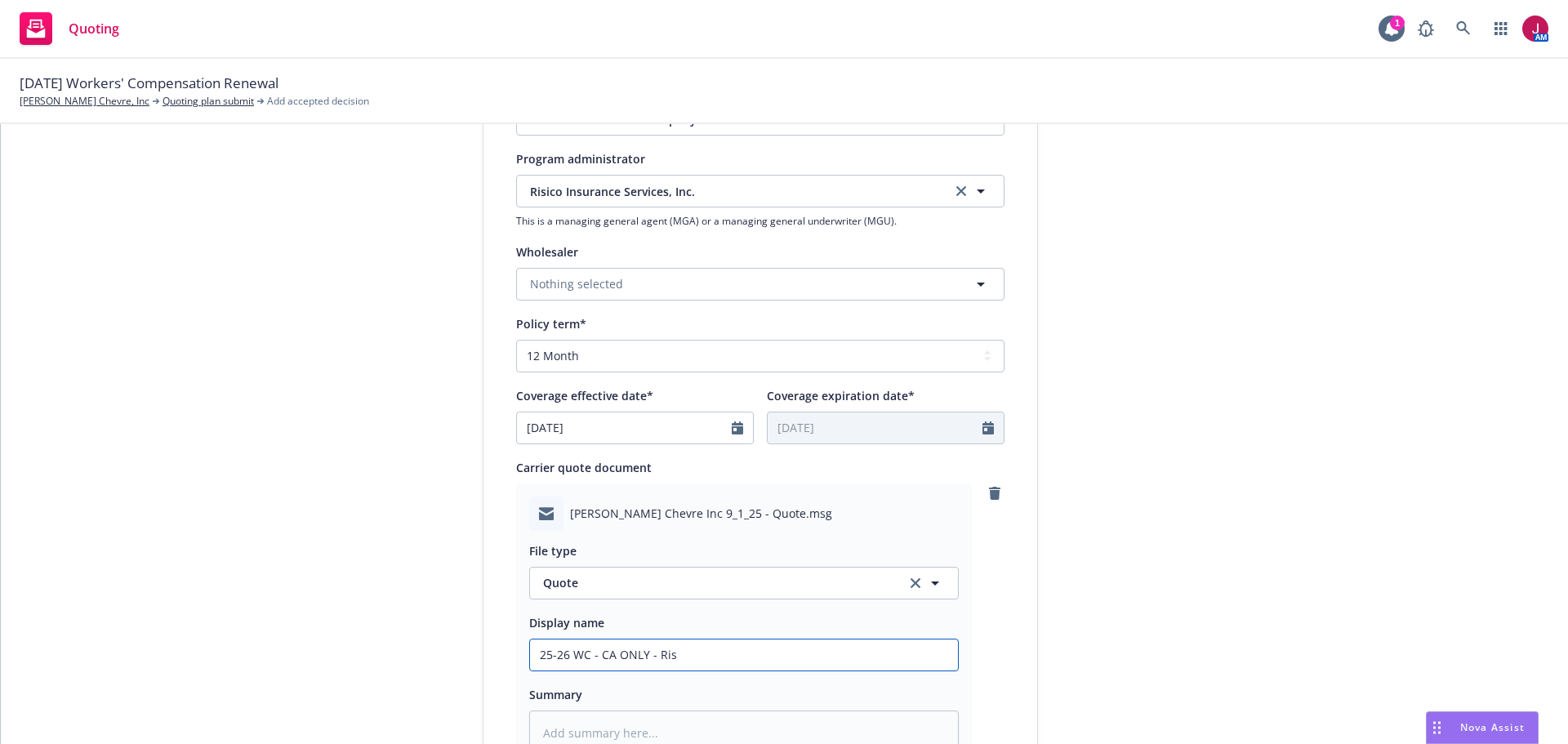
type input "25-26 WC - CA ONLY - Risi"
type textarea "x"
type input "25-26 WC - CA ONLY - Risic"
type textarea "x"
type input "25-26 WC - CA ONLY - Risico"
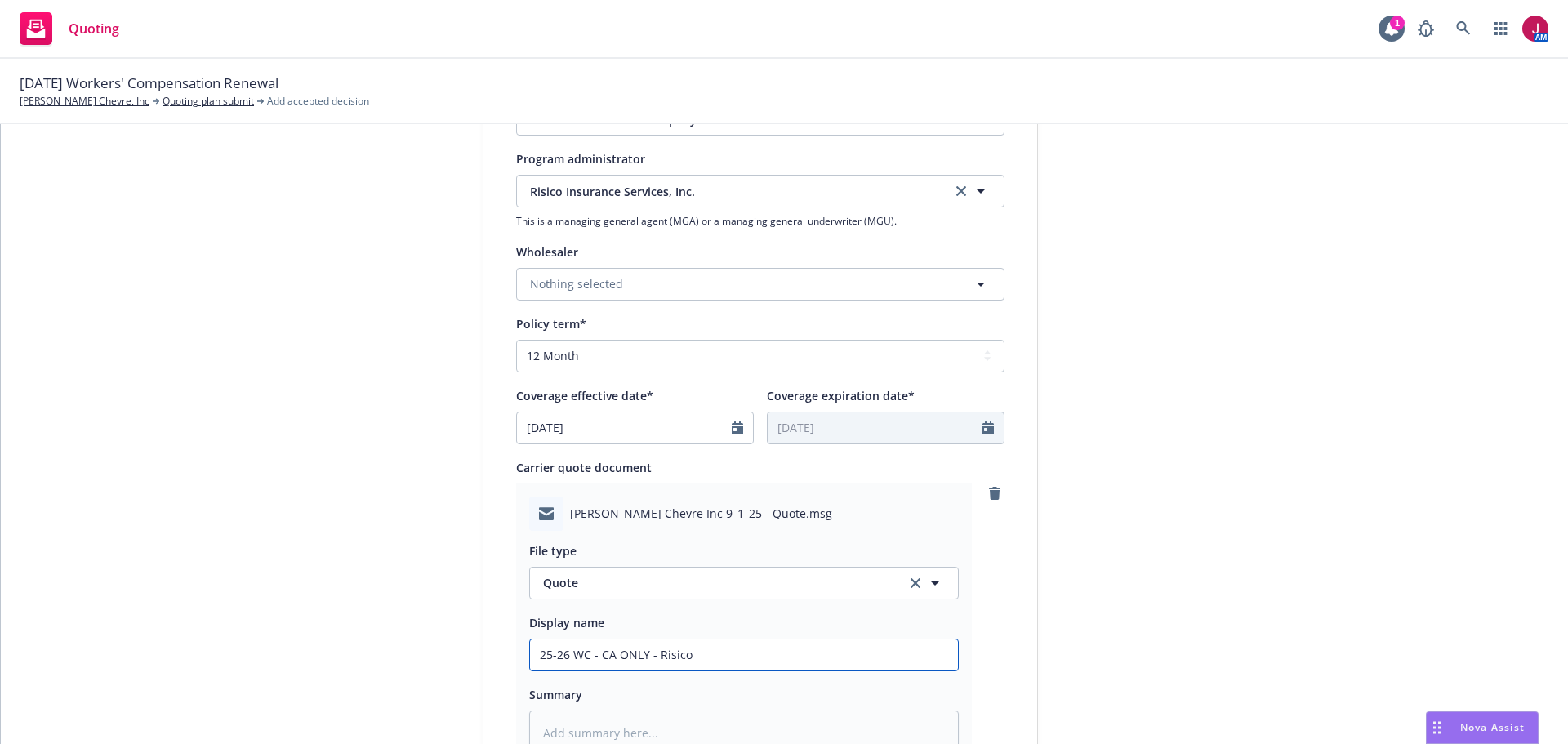
type textarea "x"
type input "25-26 WC - CA ONLY - Risico"
type textarea "x"
type input "25-26 WC - CA ONLY - Risico -"
type textarea "x"
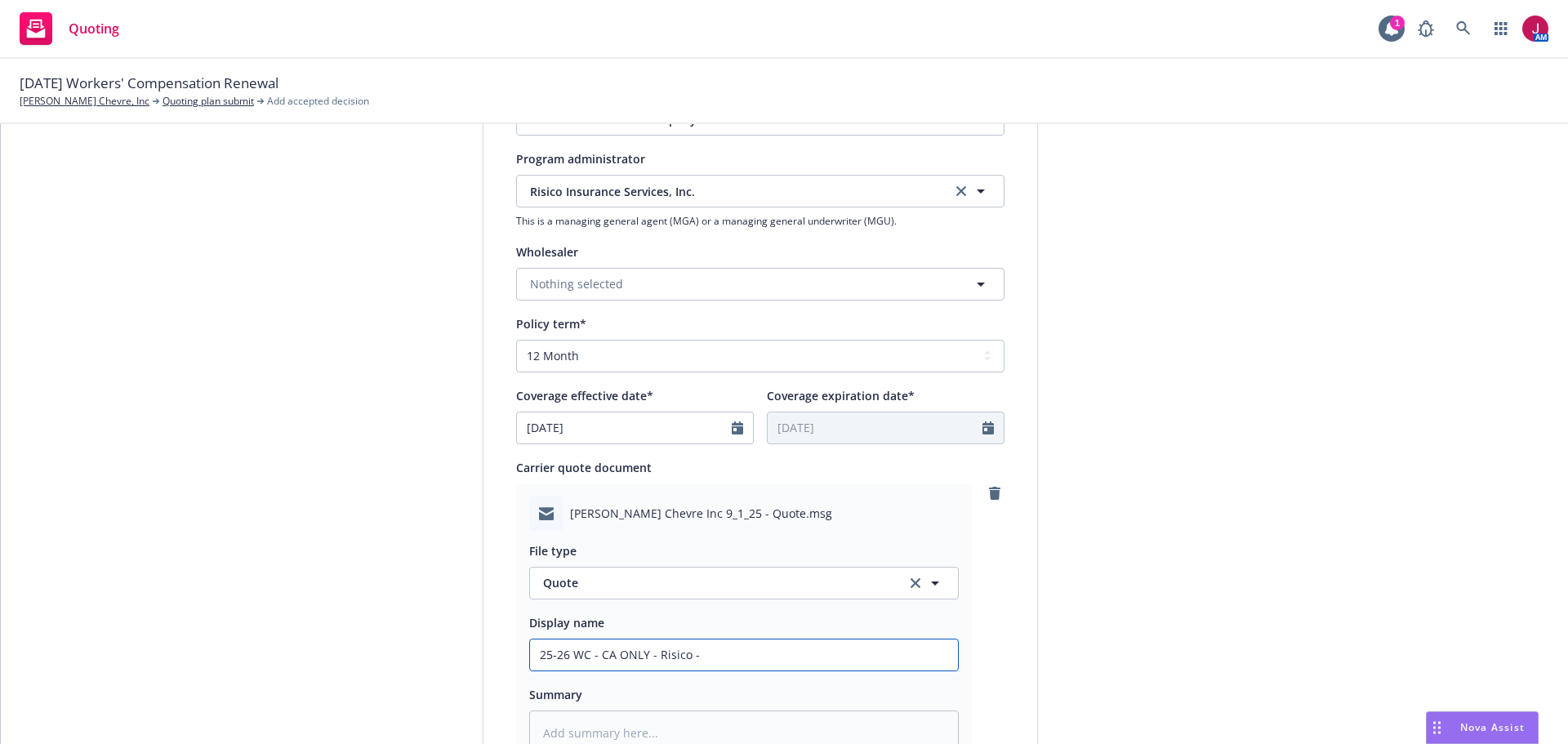
type input "25-26 WC - CA ONLY - Risico -"
type textarea "x"
type input "25-26 WC - CA ONLY - Risico - $"
click at [717, 652] on input "25-26 WC - CA ONLY - Risico - $" at bounding box center [744, 655] width 428 height 31
type textarea "x"
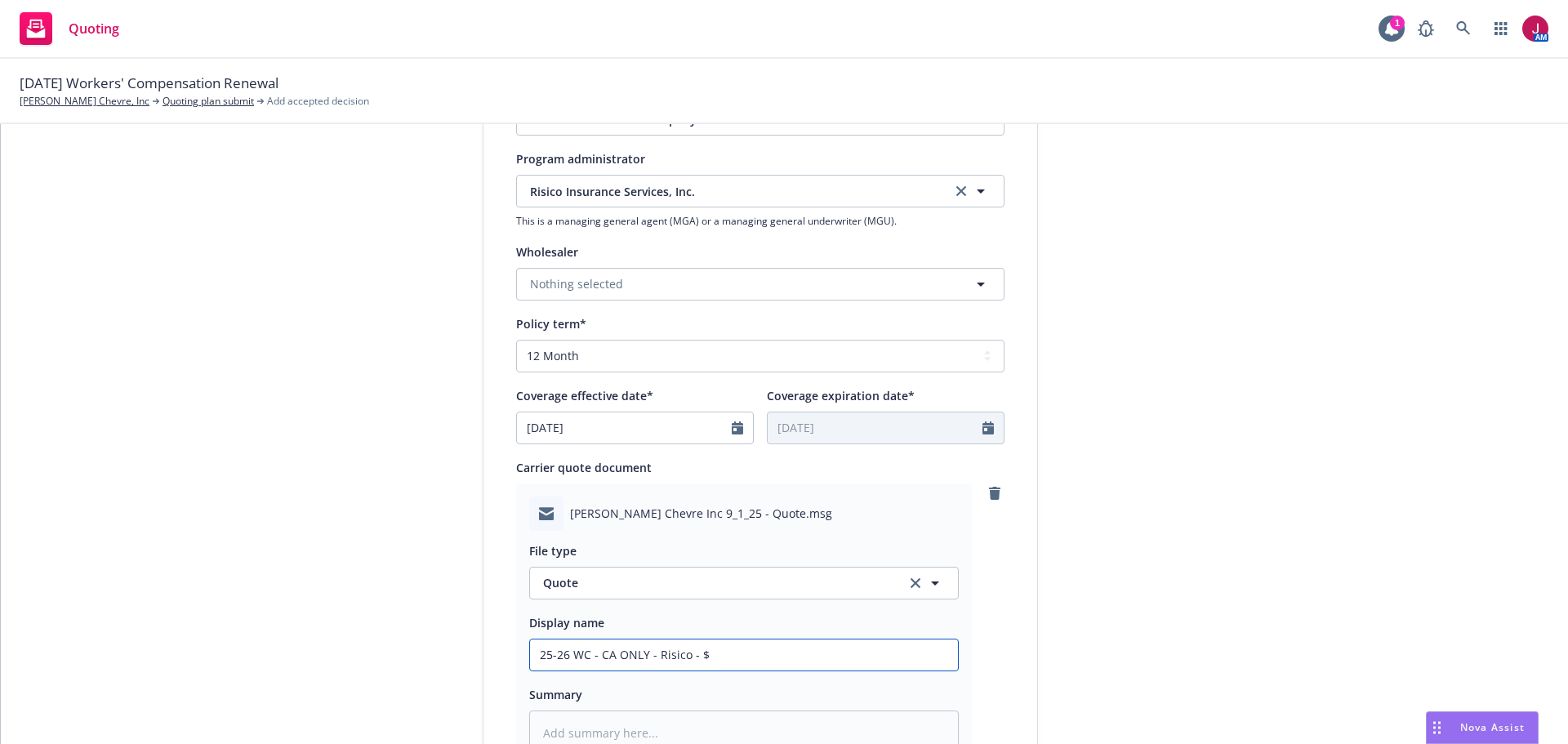
type input "25-26 WC - CA ONLY - Risico - $3"
type textarea "x"
type input "25-26 WC - CA ONLY - Risico - $39"
type textarea "x"
type input "25-26 WC - CA ONLY - Risico - $391"
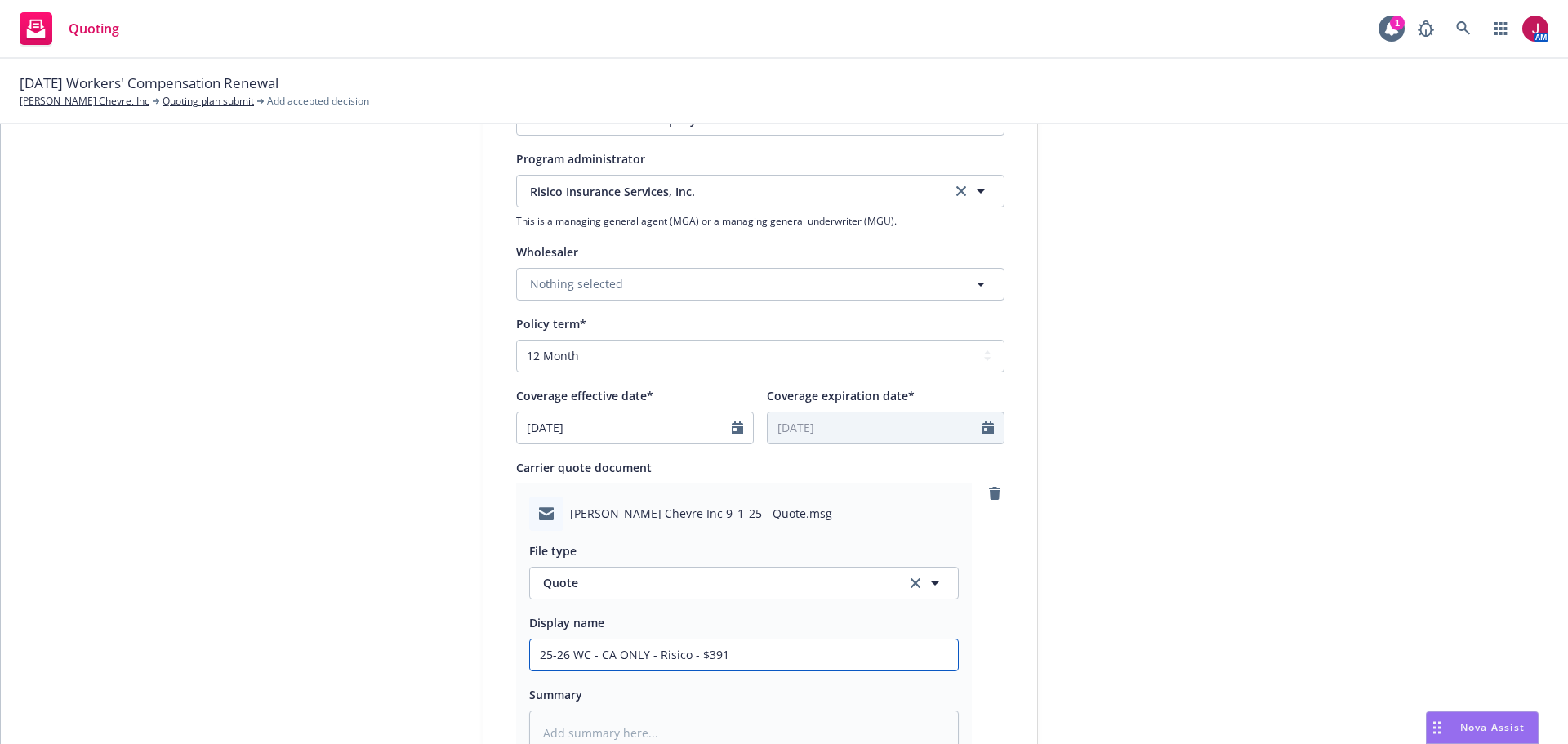
type textarea "x"
type input "25-26 WC - CA ONLY - Risico - $3911"
type textarea "x"
type input "25-26 WC - CA ONLY - Risico - $39110"
type textarea "x"
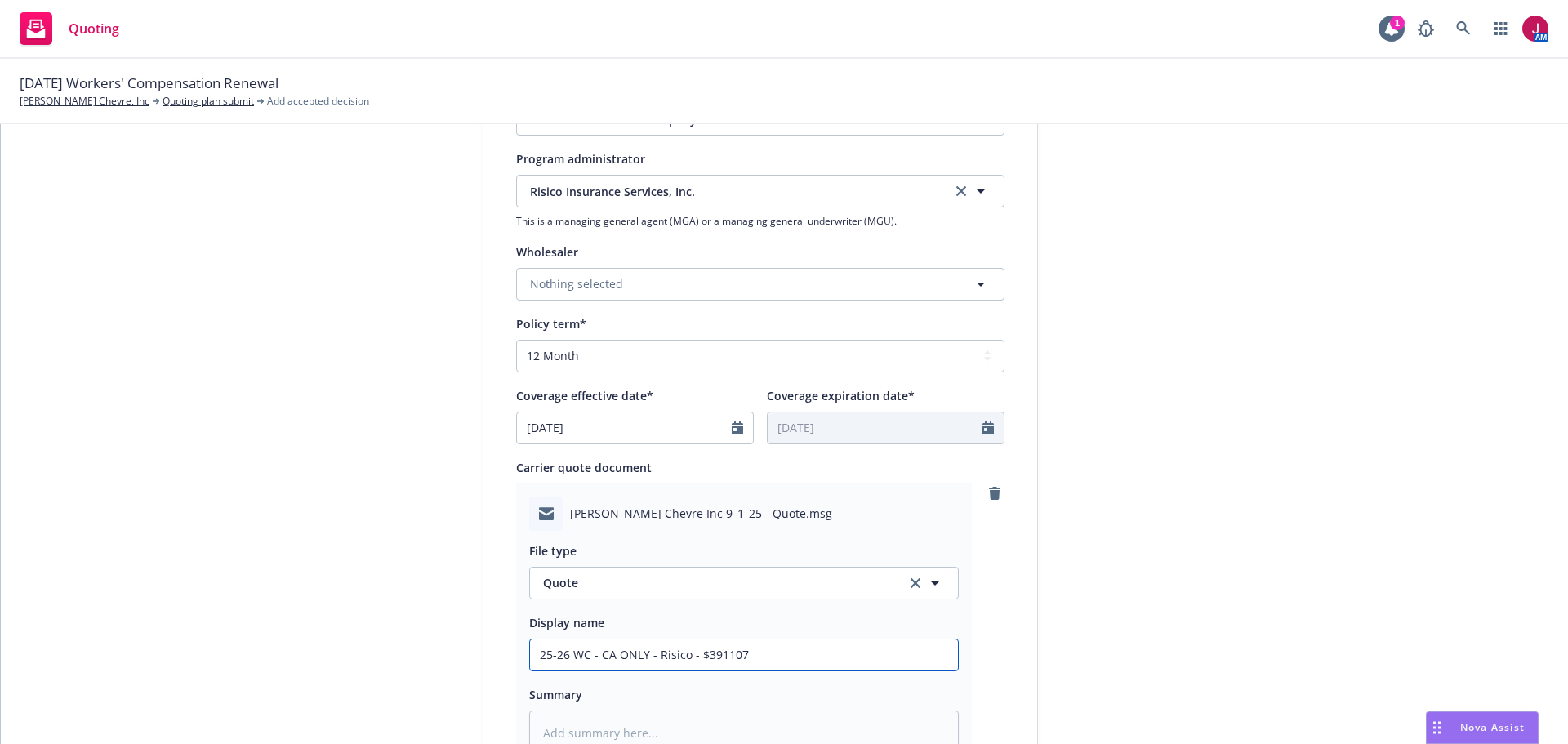
type input "25-26 WC - CA ONLY - Risico - $391107"
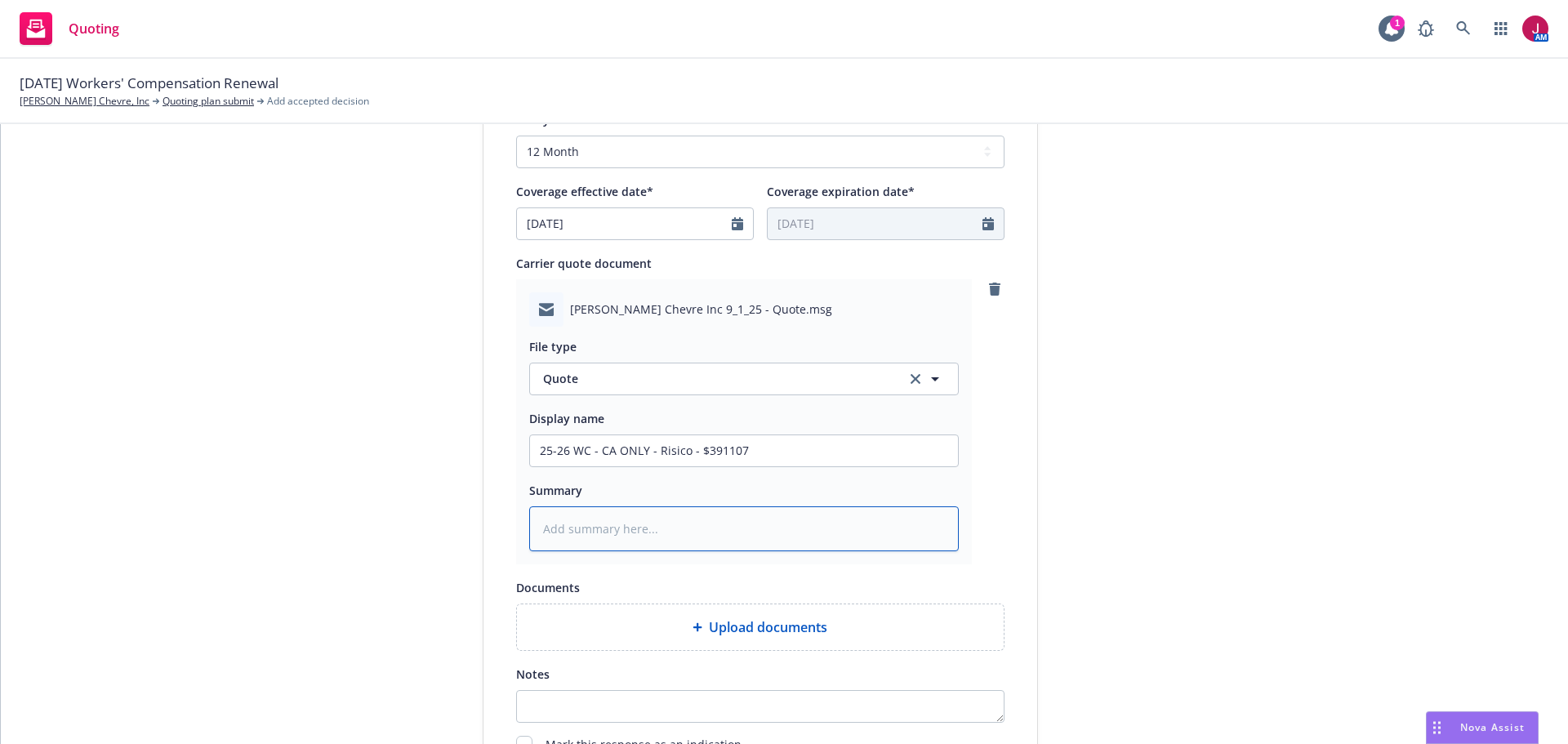
scroll to position [762, 0]
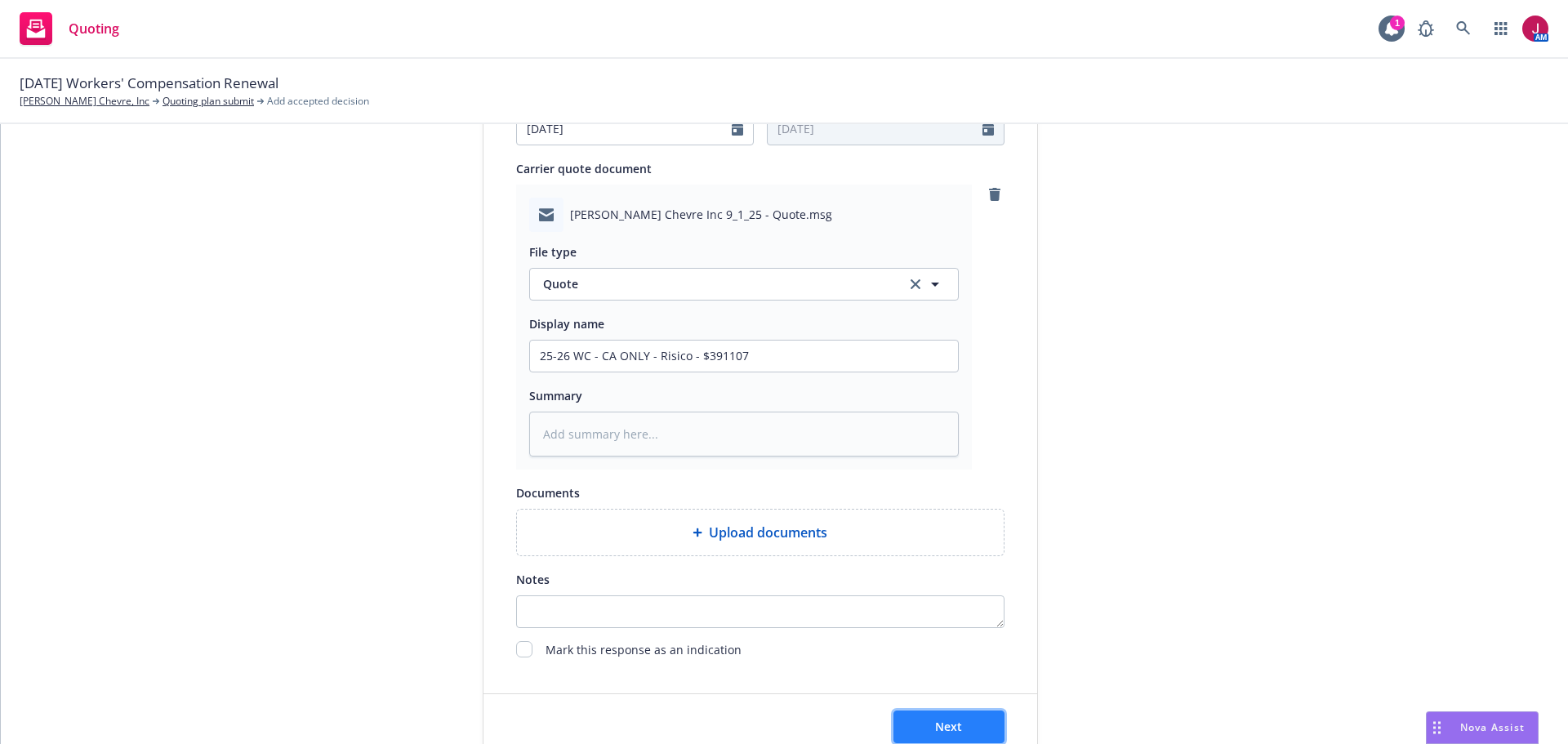
click at [893, 723] on button "Next" at bounding box center [948, 727] width 111 height 33
type textarea "x"
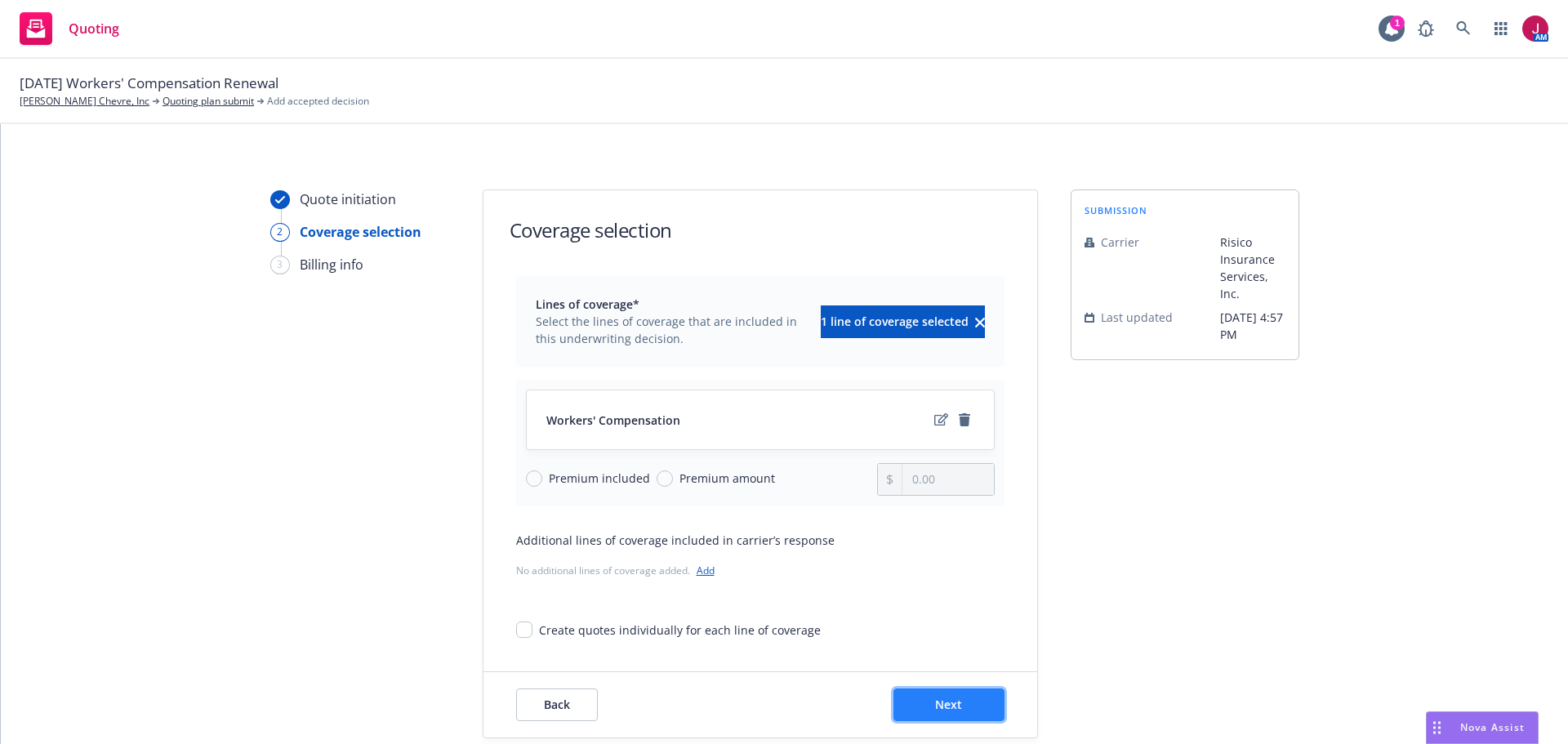
click at [971, 709] on button "Next" at bounding box center [948, 705] width 111 height 33
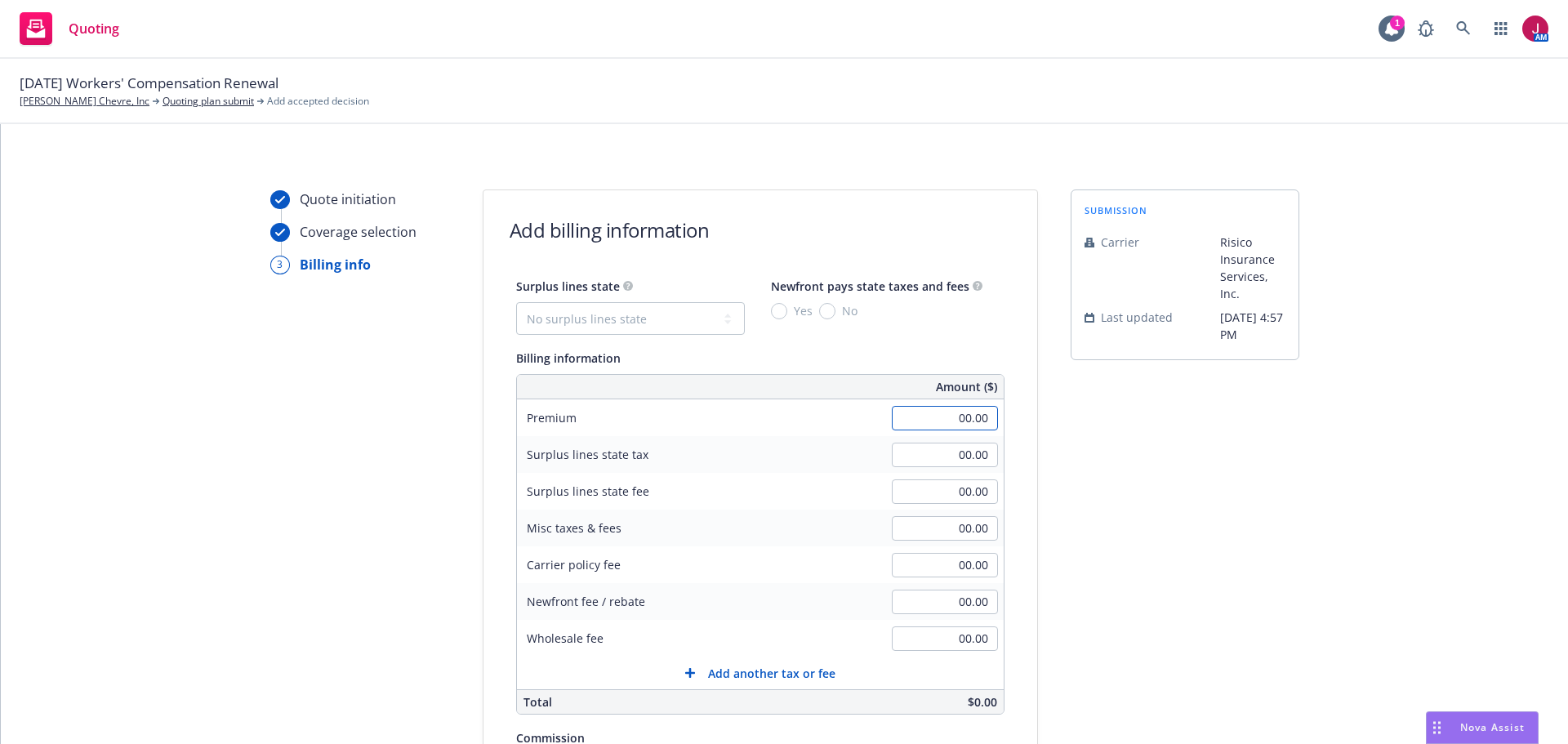
click at [931, 415] on input "00.00" at bounding box center [944, 418] width 106 height 25
type input "372,349.00"
click at [940, 534] on input "00.00" at bounding box center [944, 528] width 106 height 25
type input "18,758.00"
click at [768, 568] on div "Carrier policy fee 00.00" at bounding box center [759, 564] width 486 height 37
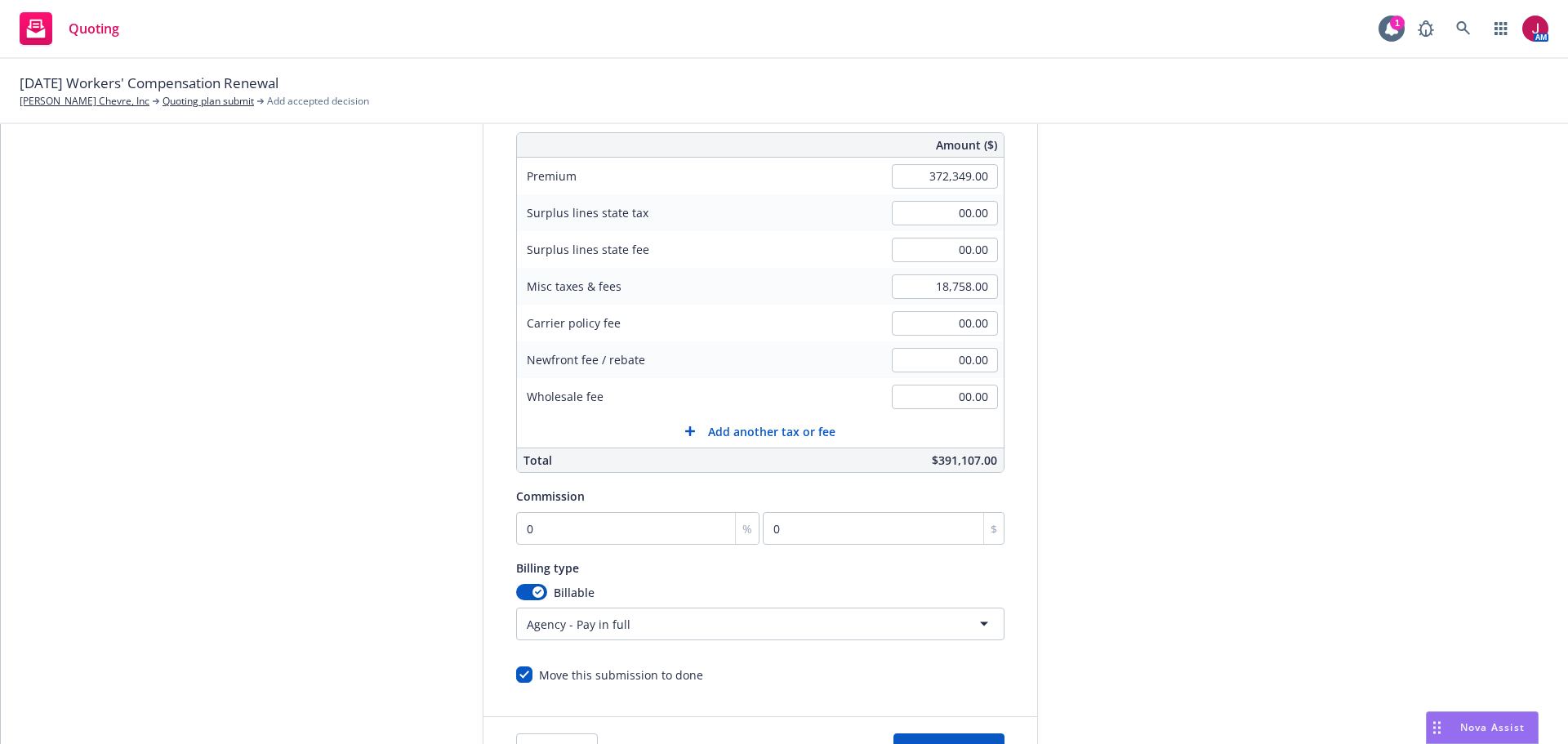
scroll to position [245, 0]
click at [553, 529] on input "0" at bounding box center [638, 525] width 244 height 33
type input "1"
type input "3723.49"
type input "12"
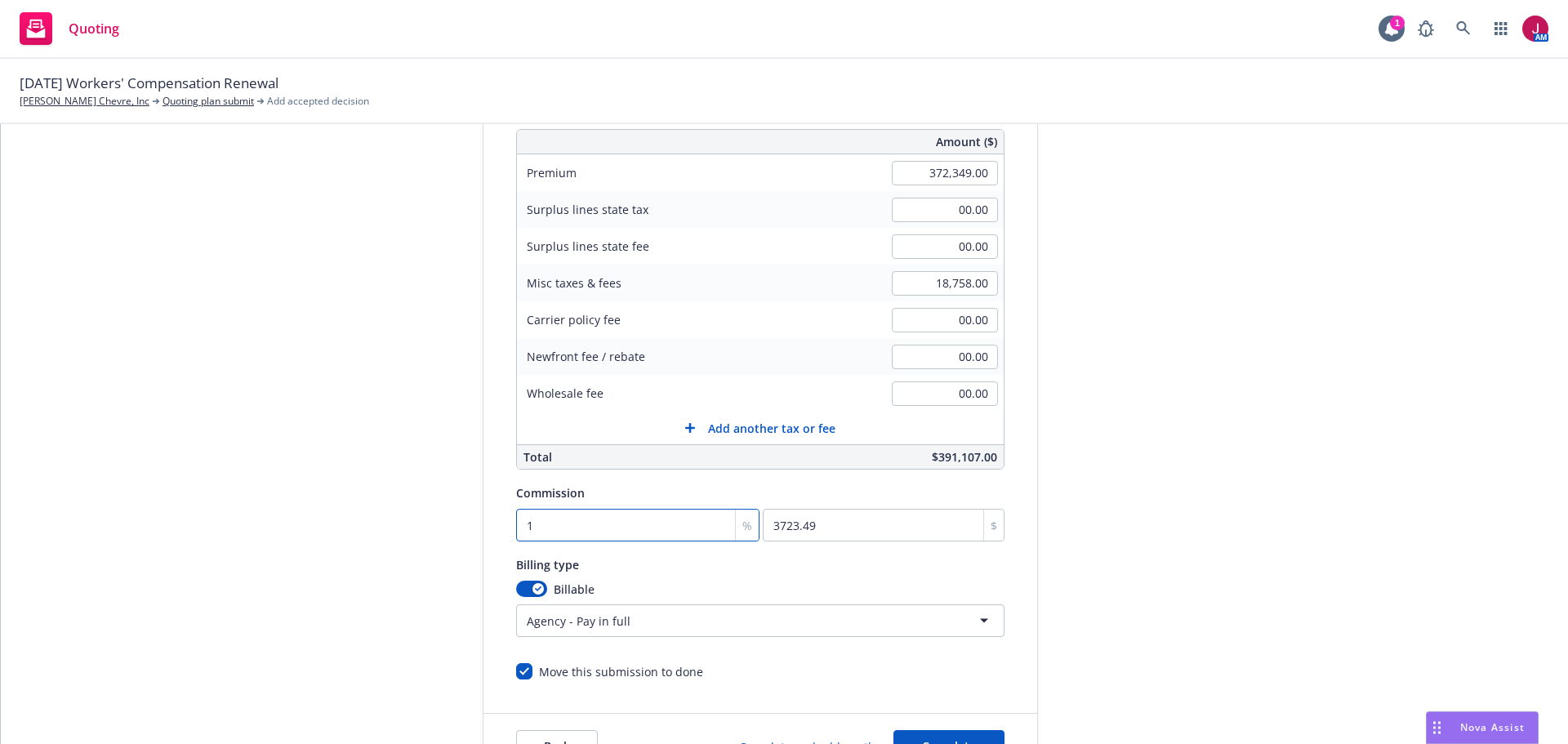
type input "44681.88"
type input "12"
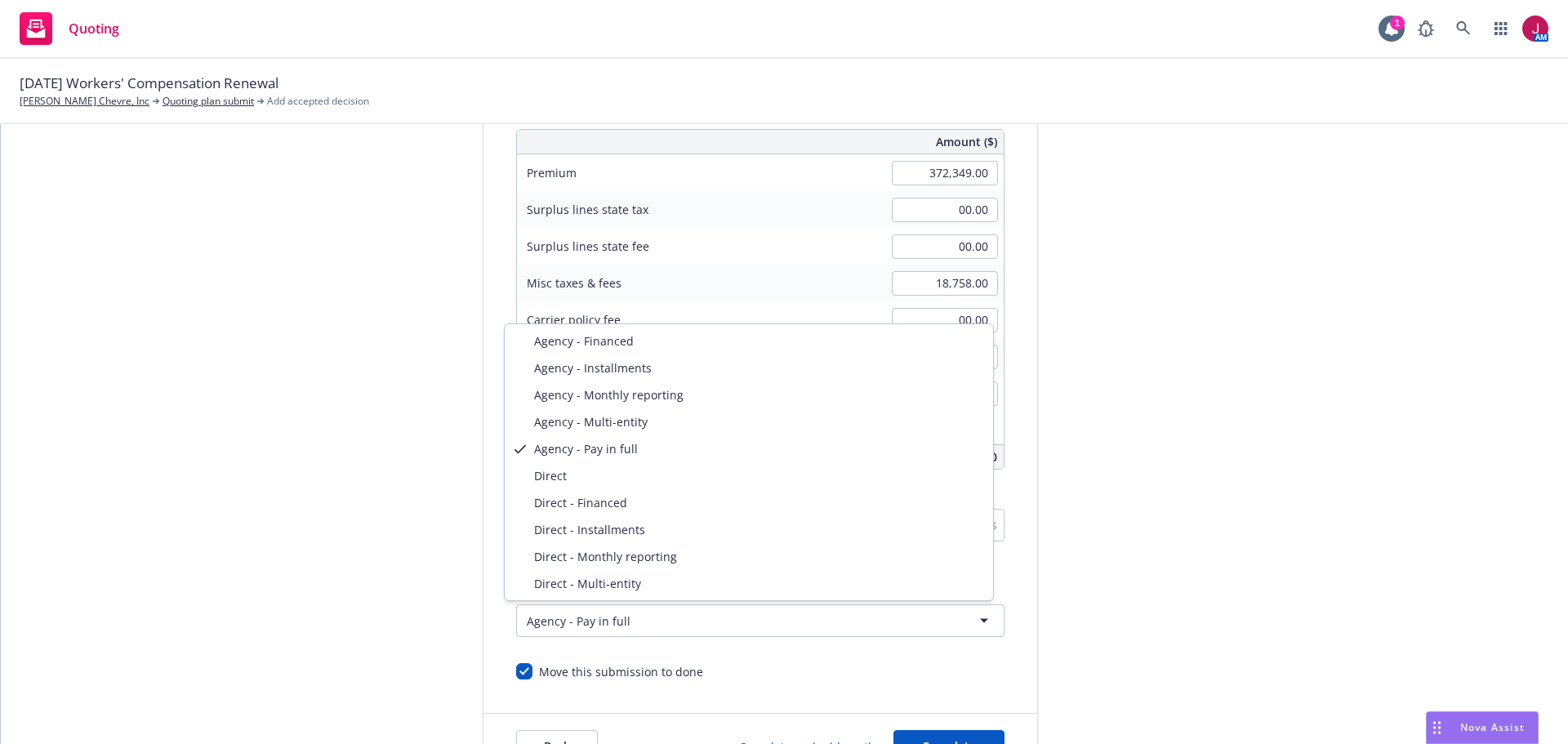
click at [632, 633] on html "Quoting 1 AM [DATE] Workers' Compensation Renewal [PERSON_NAME] Chevre, Inc Quo…" at bounding box center [784, 372] width 1568 height 744
select select "DIRECT_MONTHLY_REPORTING"
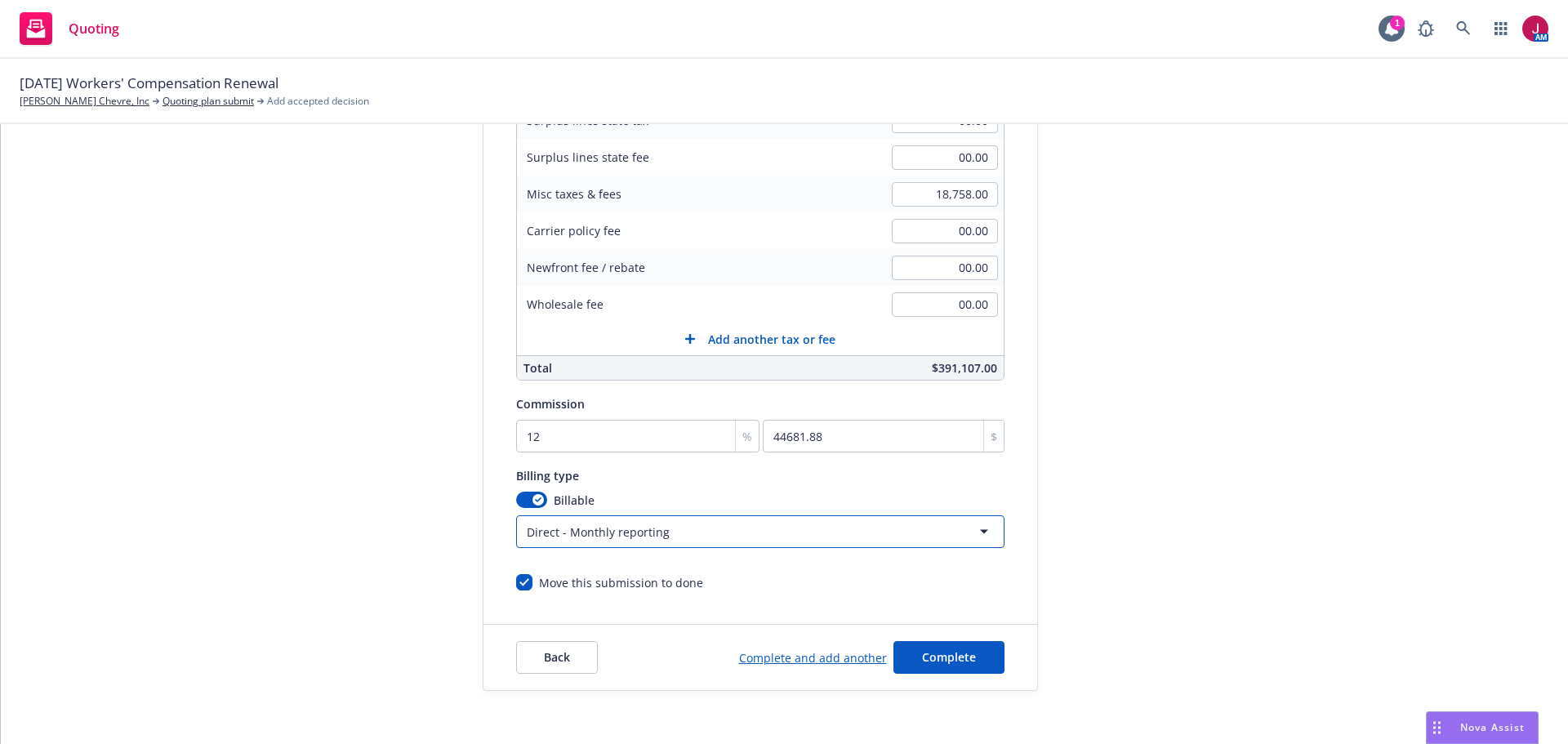
scroll to position [346, 0]
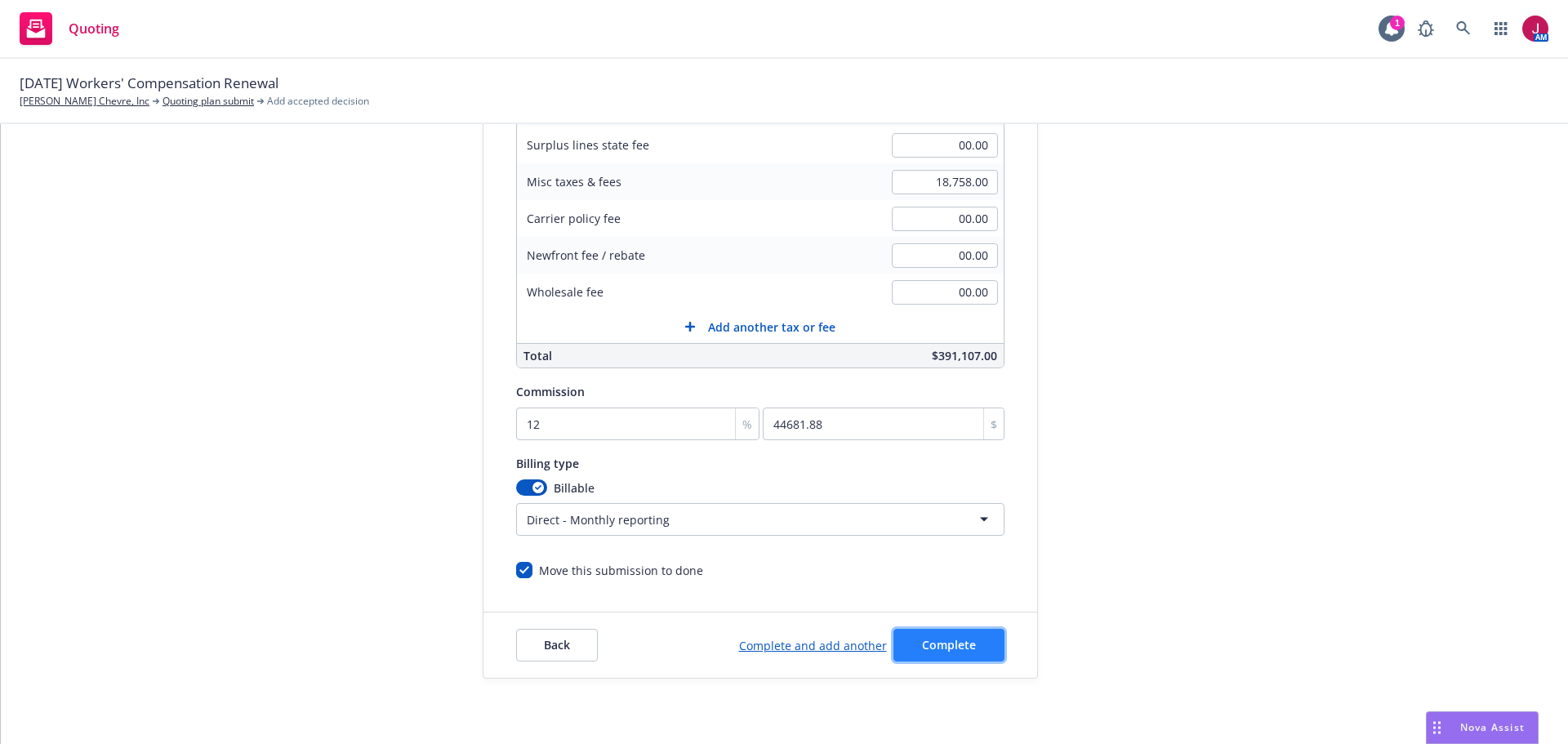
click at [955, 645] on span "Complete" at bounding box center [949, 645] width 54 height 16
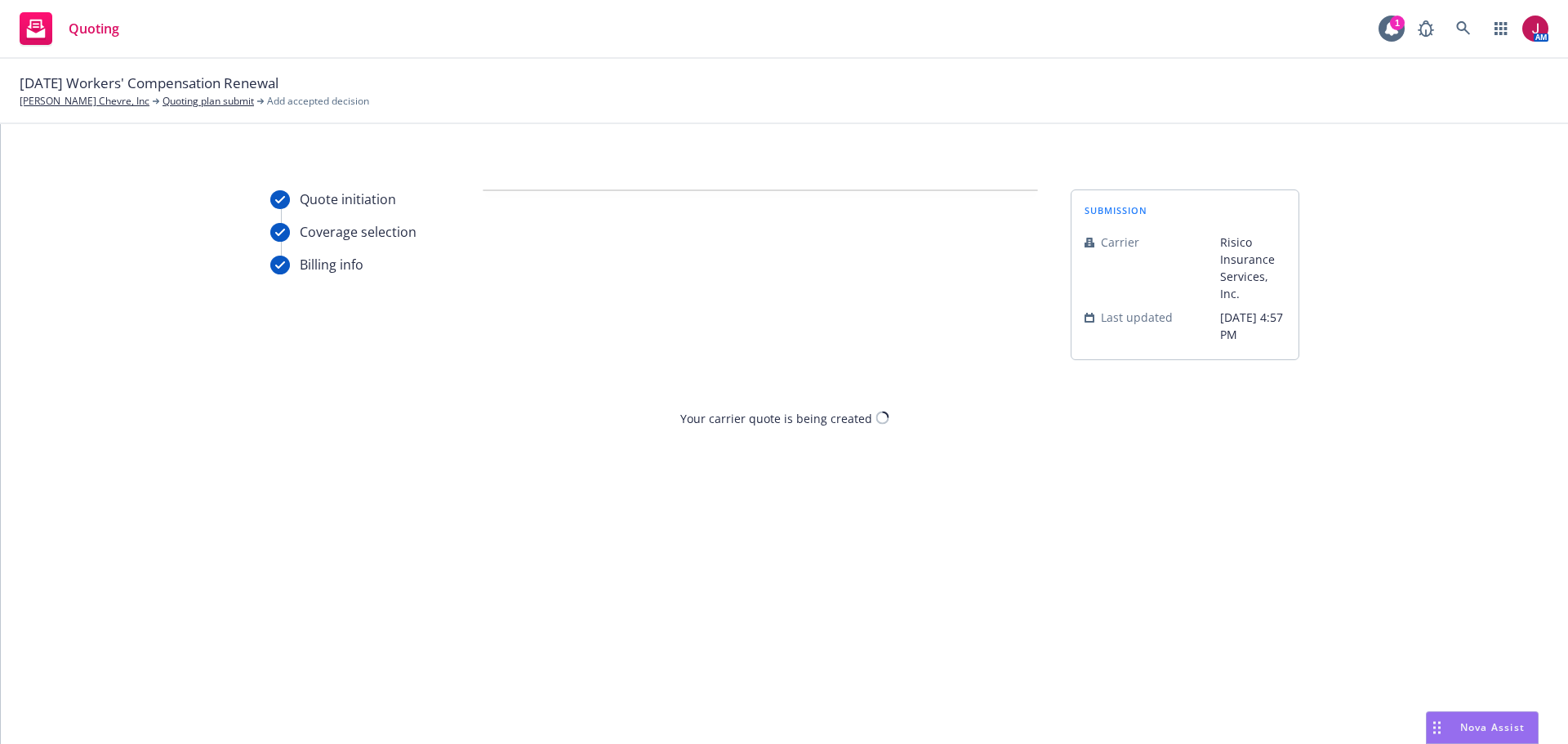
scroll to position [0, 0]
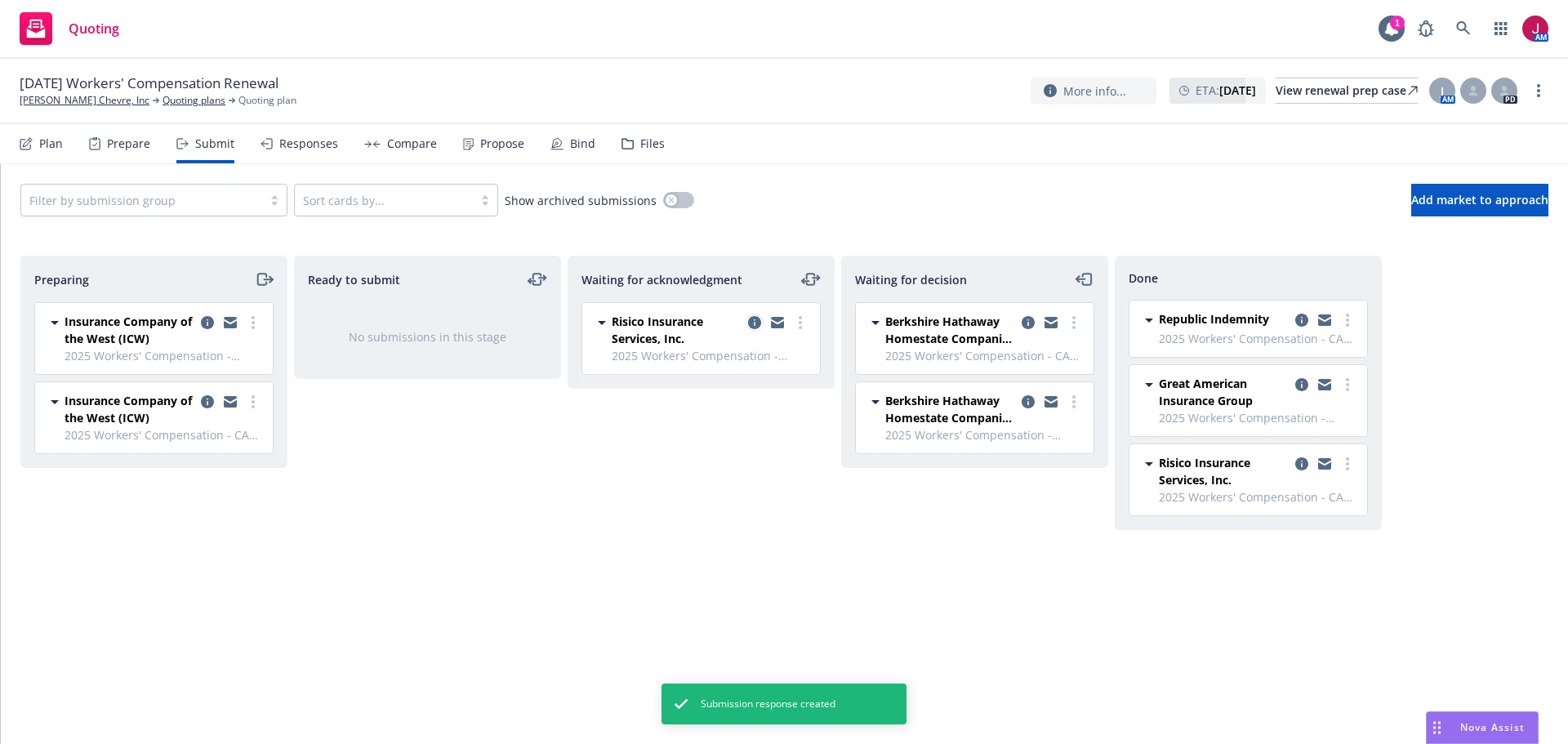
click at [759, 319] on icon "copy logging email" at bounding box center [754, 322] width 13 height 13
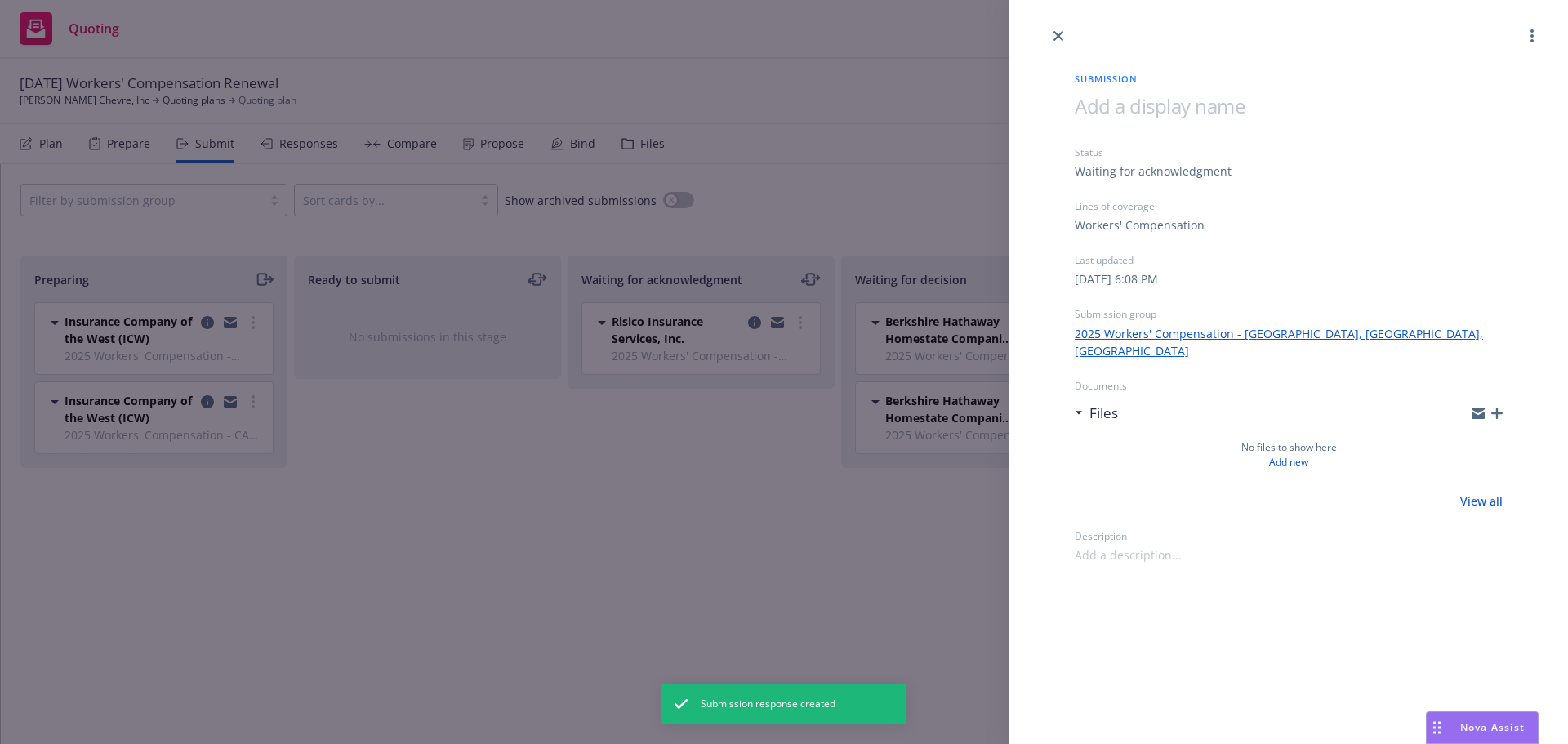
click at [1160, 111] on span at bounding box center [1159, 106] width 170 height 27
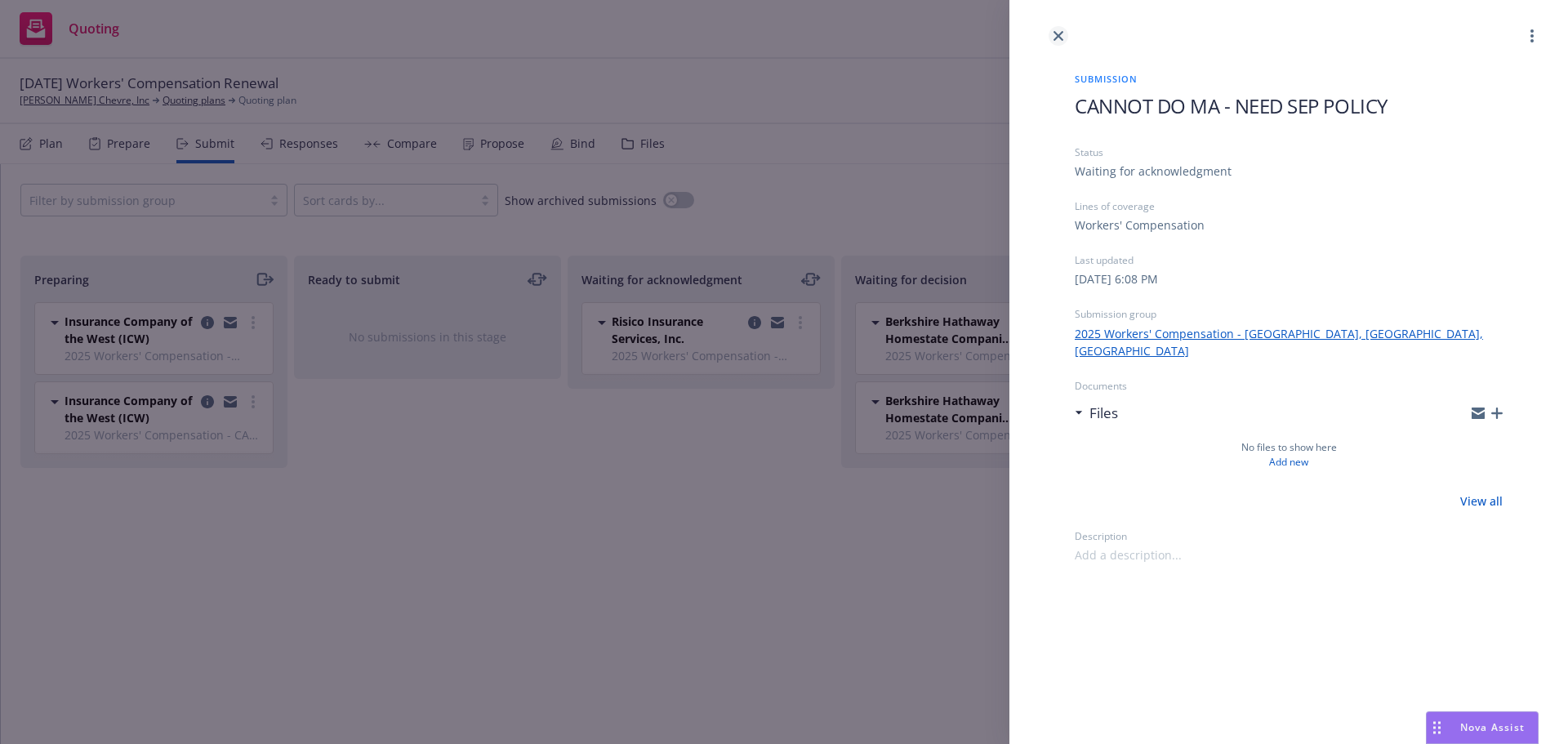
click at [1053, 41] on link "close" at bounding box center [1058, 36] width 20 height 20
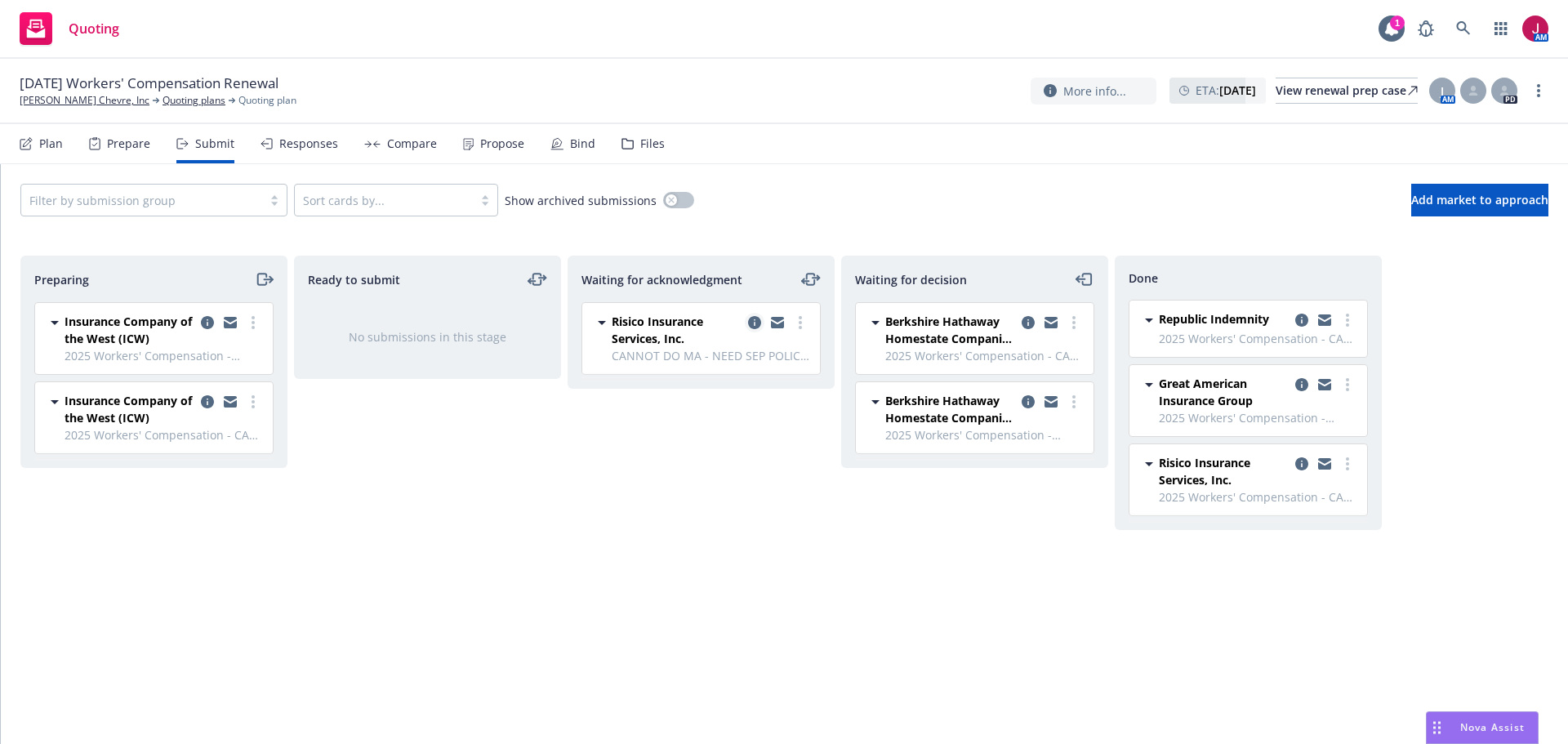
click at [753, 329] on link "copy logging email" at bounding box center [754, 322] width 20 height 20
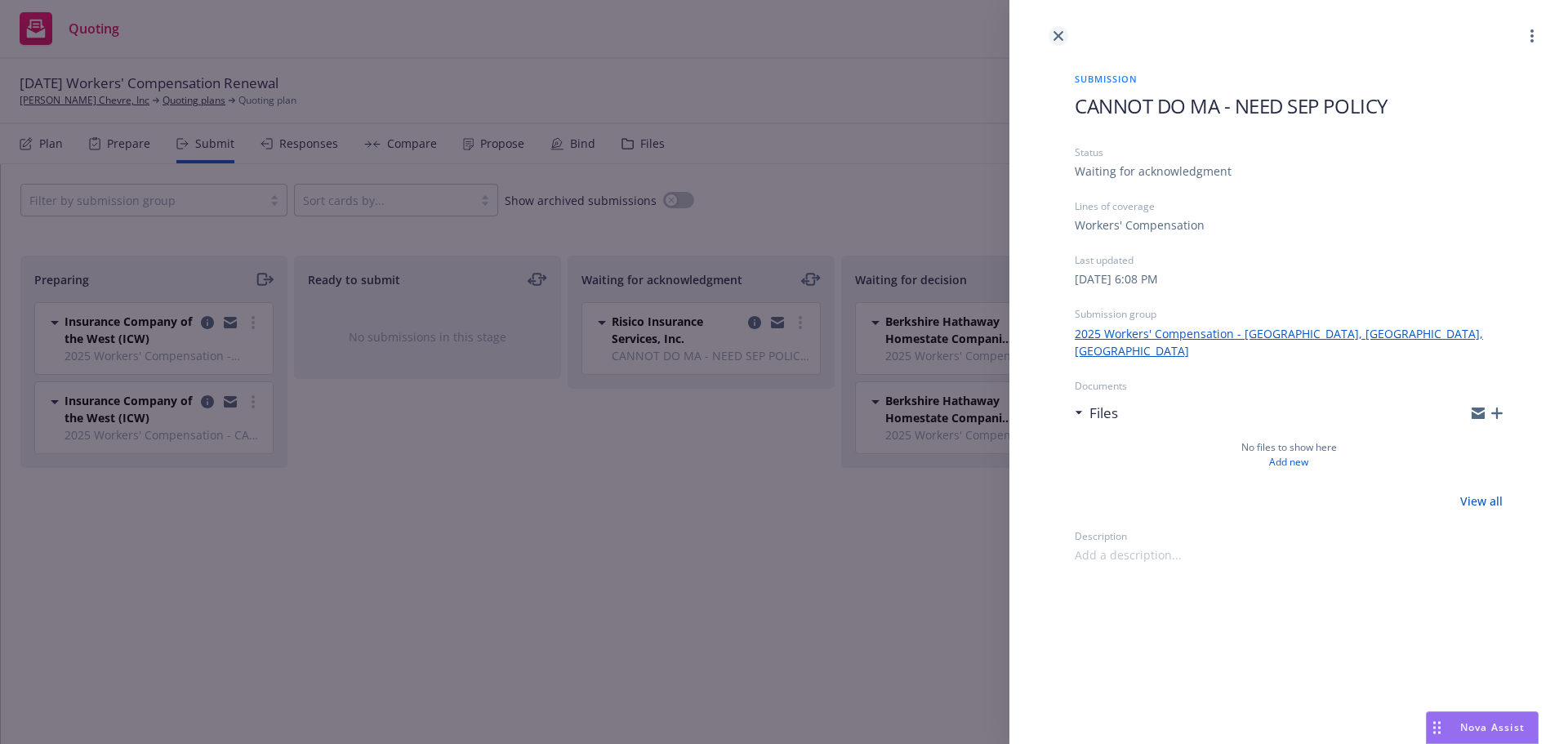
click at [1060, 36] on icon "close" at bounding box center [1058, 36] width 10 height 10
